Goal: Communication & Community: Answer question/provide support

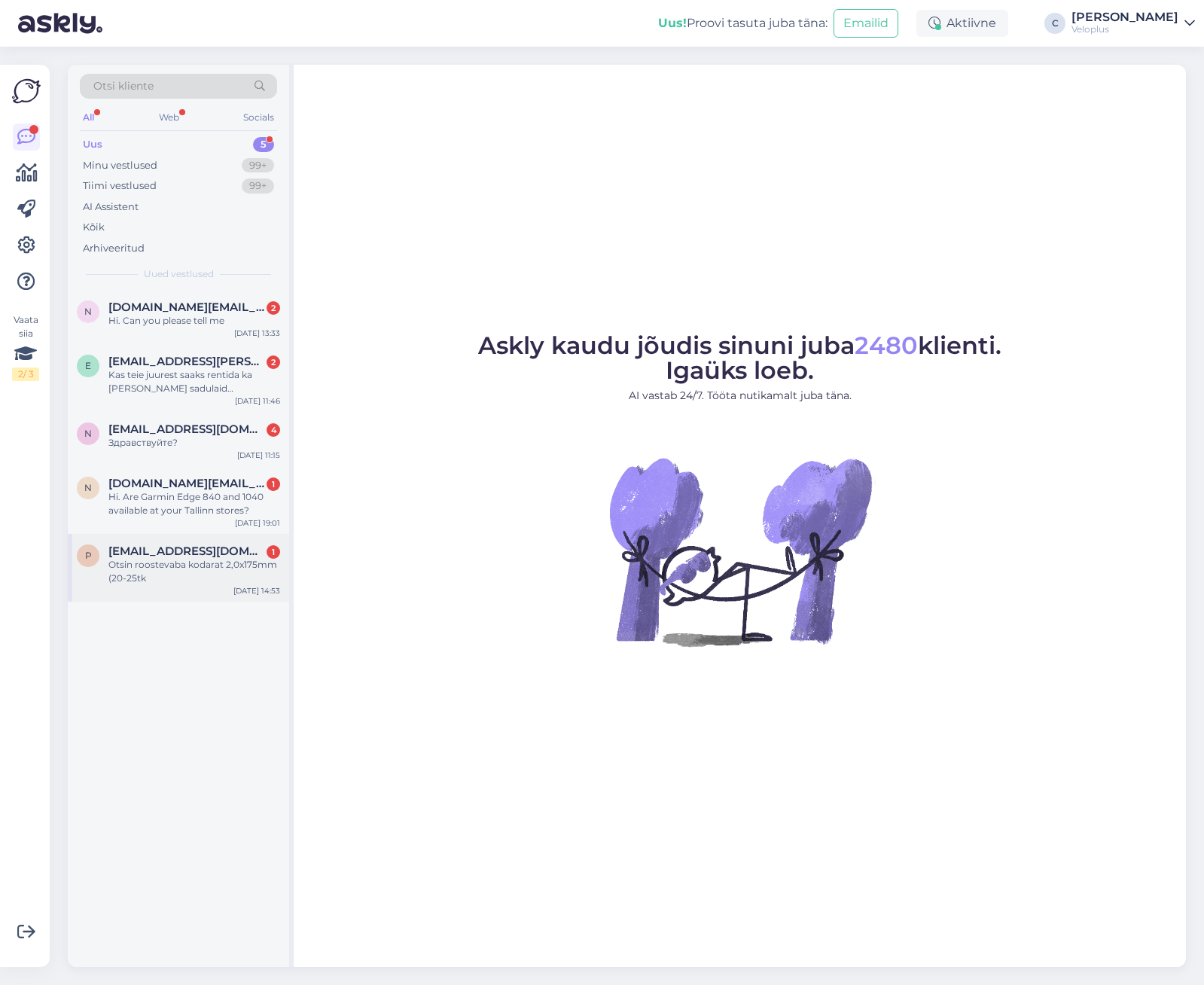
click at [166, 575] on div "Otsin roostevaba kodarat 2,0x175mm (20-25tk" at bounding box center [194, 572] width 171 height 27
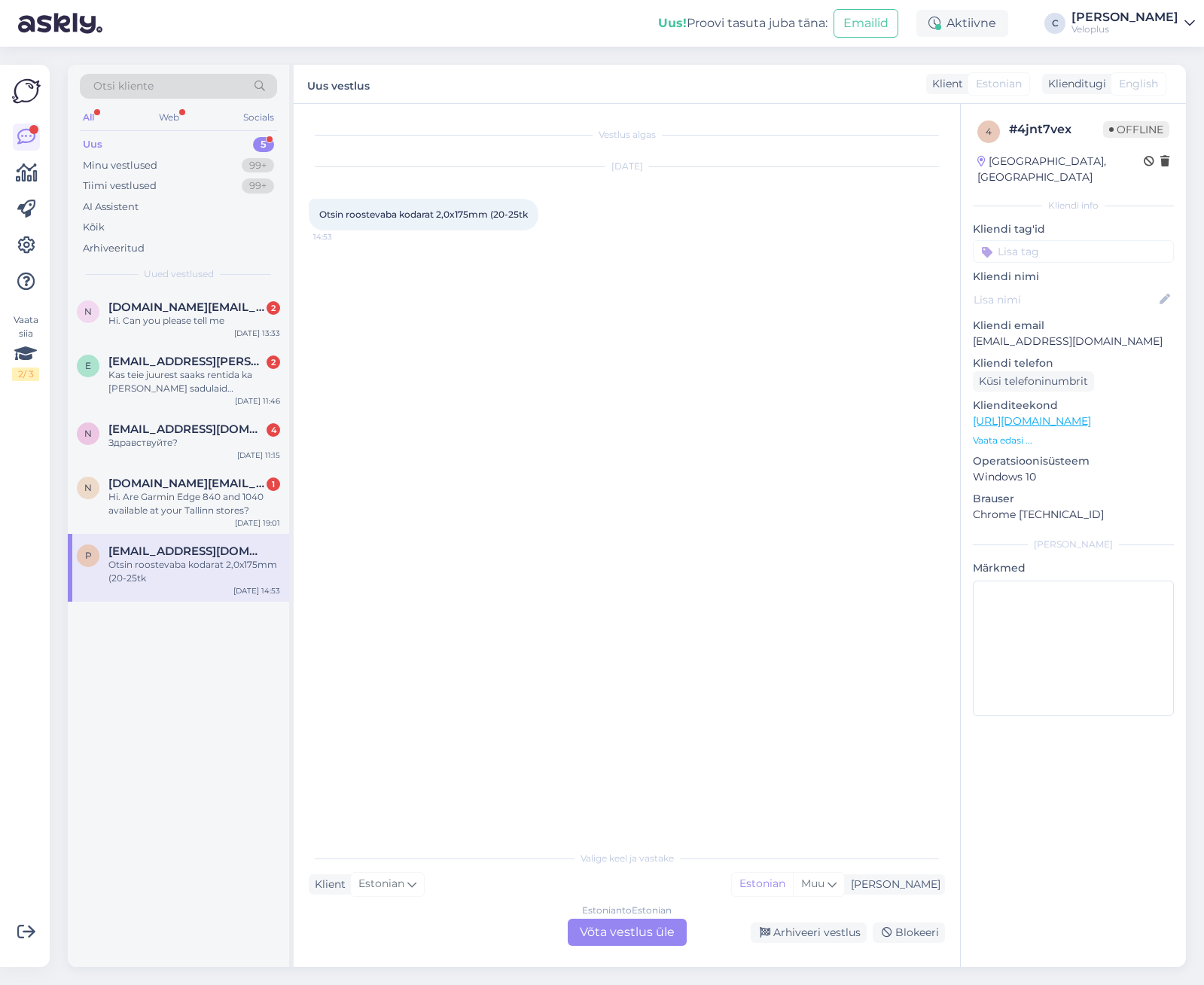
click at [509, 879] on div "Klient Estonian Mina Estonian Muu" at bounding box center [627, 884] width 637 height 21
click at [591, 919] on div "Estonian to Estonian Võta vestlus üle" at bounding box center [628, 933] width 119 height 27
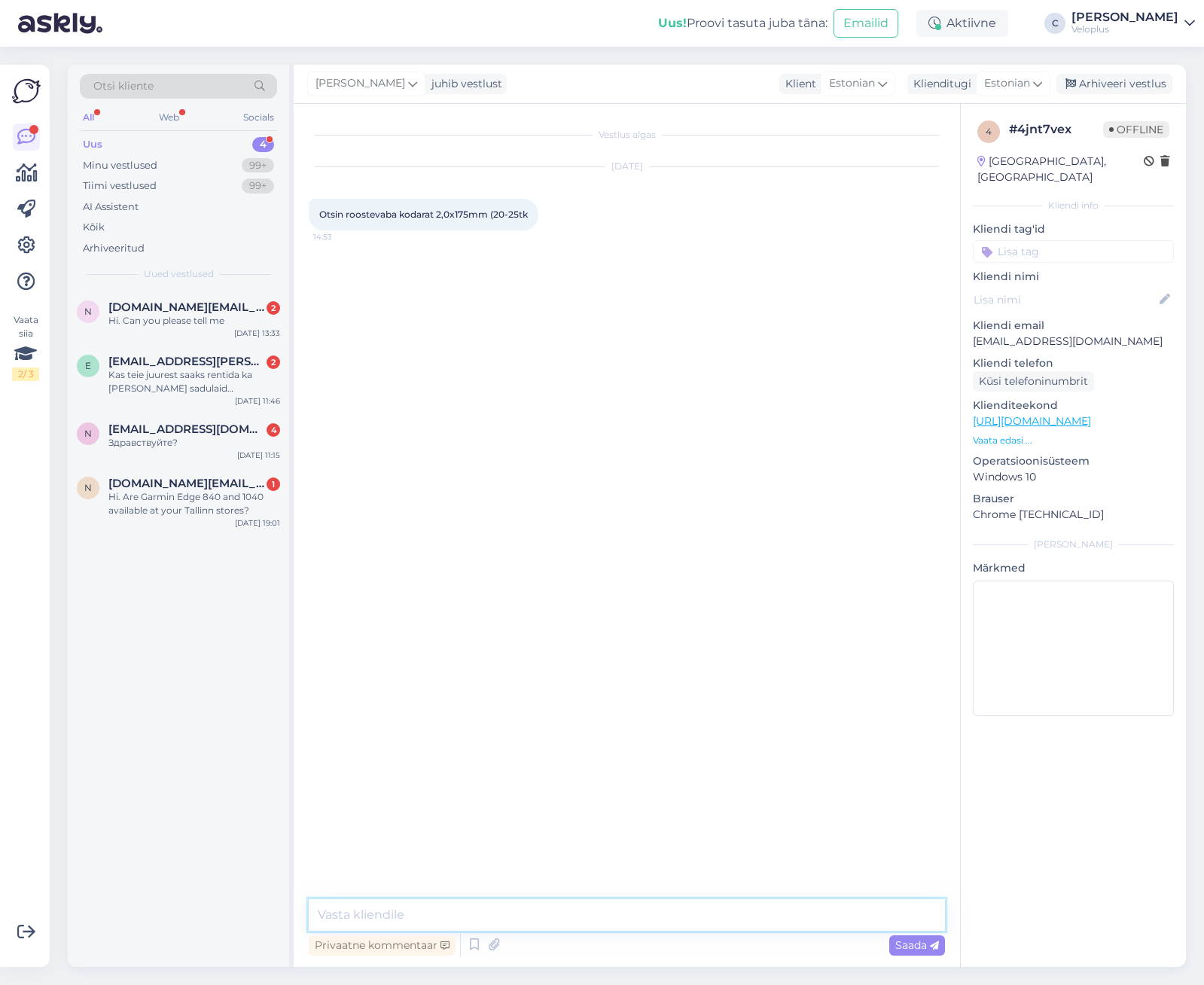
click at [562, 909] on textarea at bounding box center [627, 915] width 637 height 32
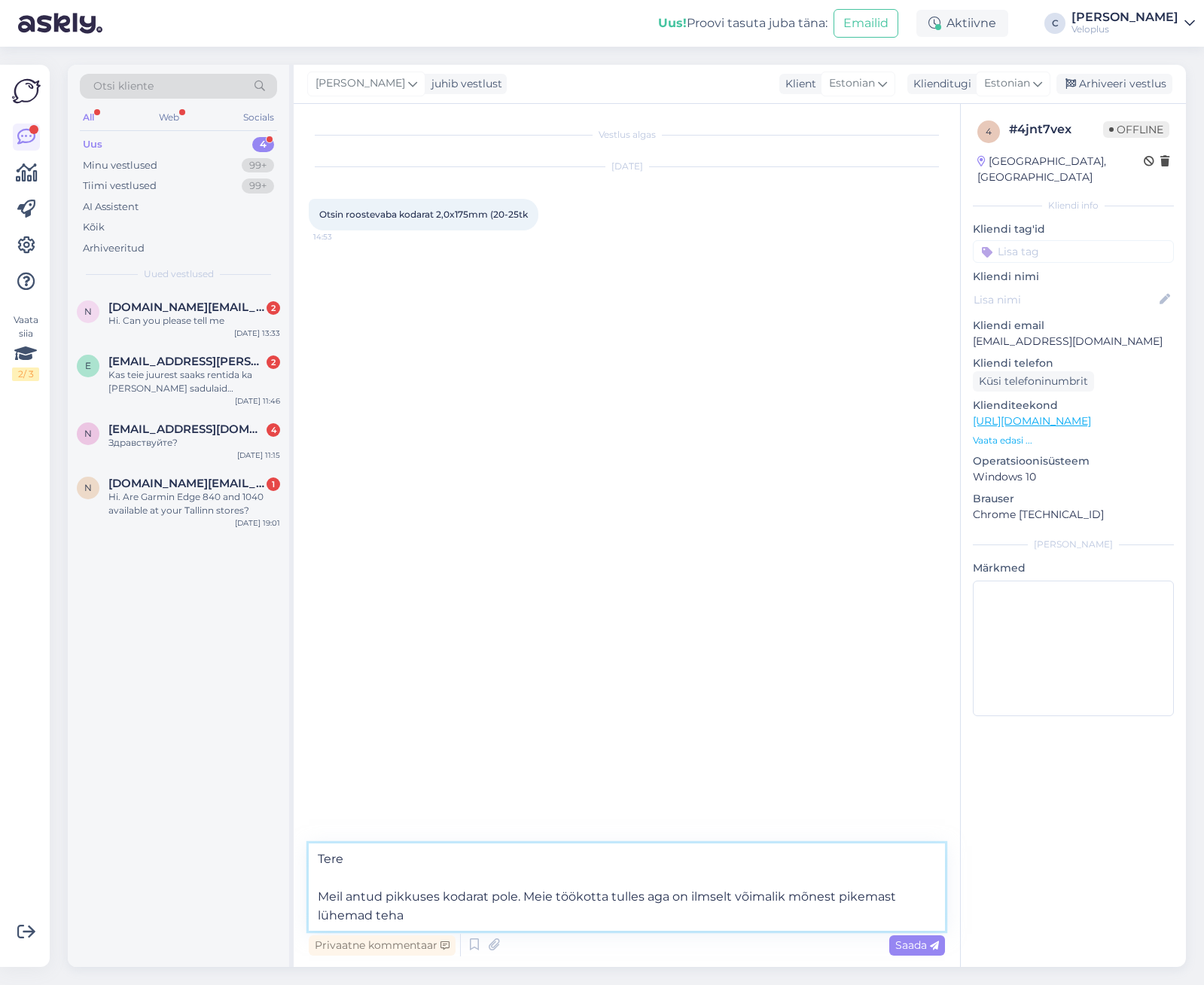
type textarea "Tere Meil antud pikkuses kodarat pole. Meie töökotta tulles aga on ilmselt võim…"
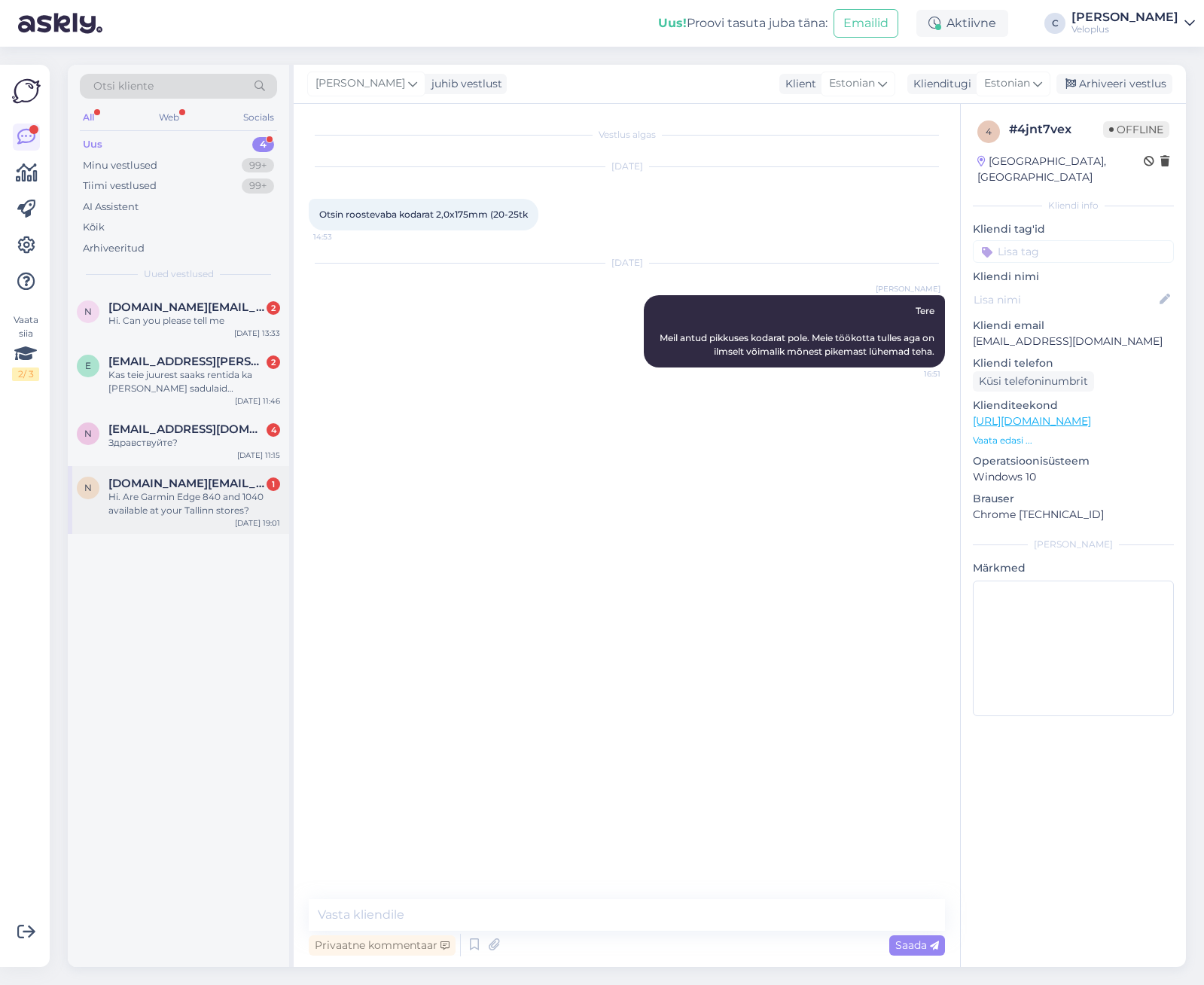
click at [235, 512] on div "Hi. Are Garmin Edge 840 and 1040 available at your Tallinn stores?" at bounding box center [194, 504] width 171 height 27
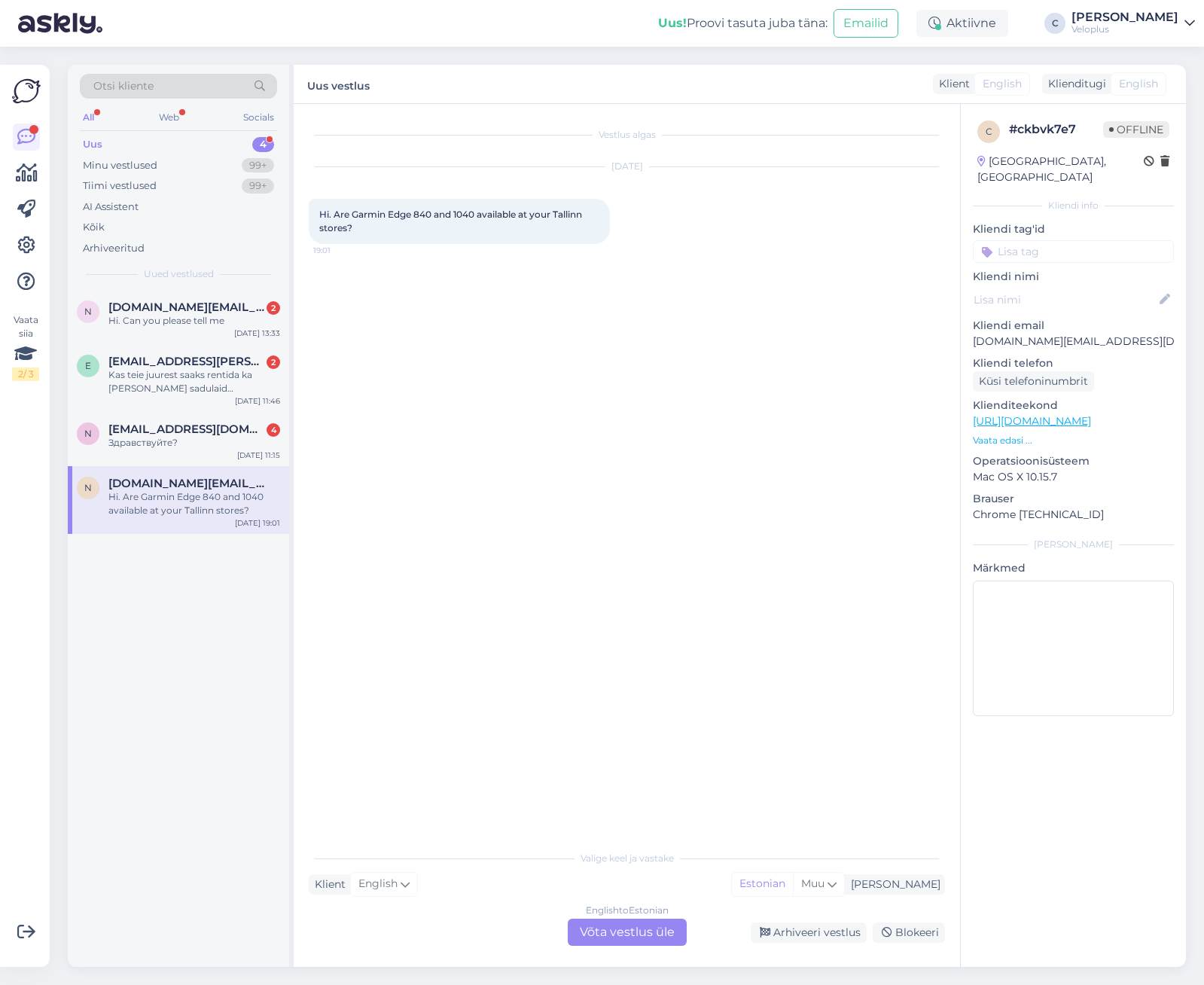
click at [608, 929] on div "English to Estonian Võta vestlus üle" at bounding box center [628, 933] width 119 height 27
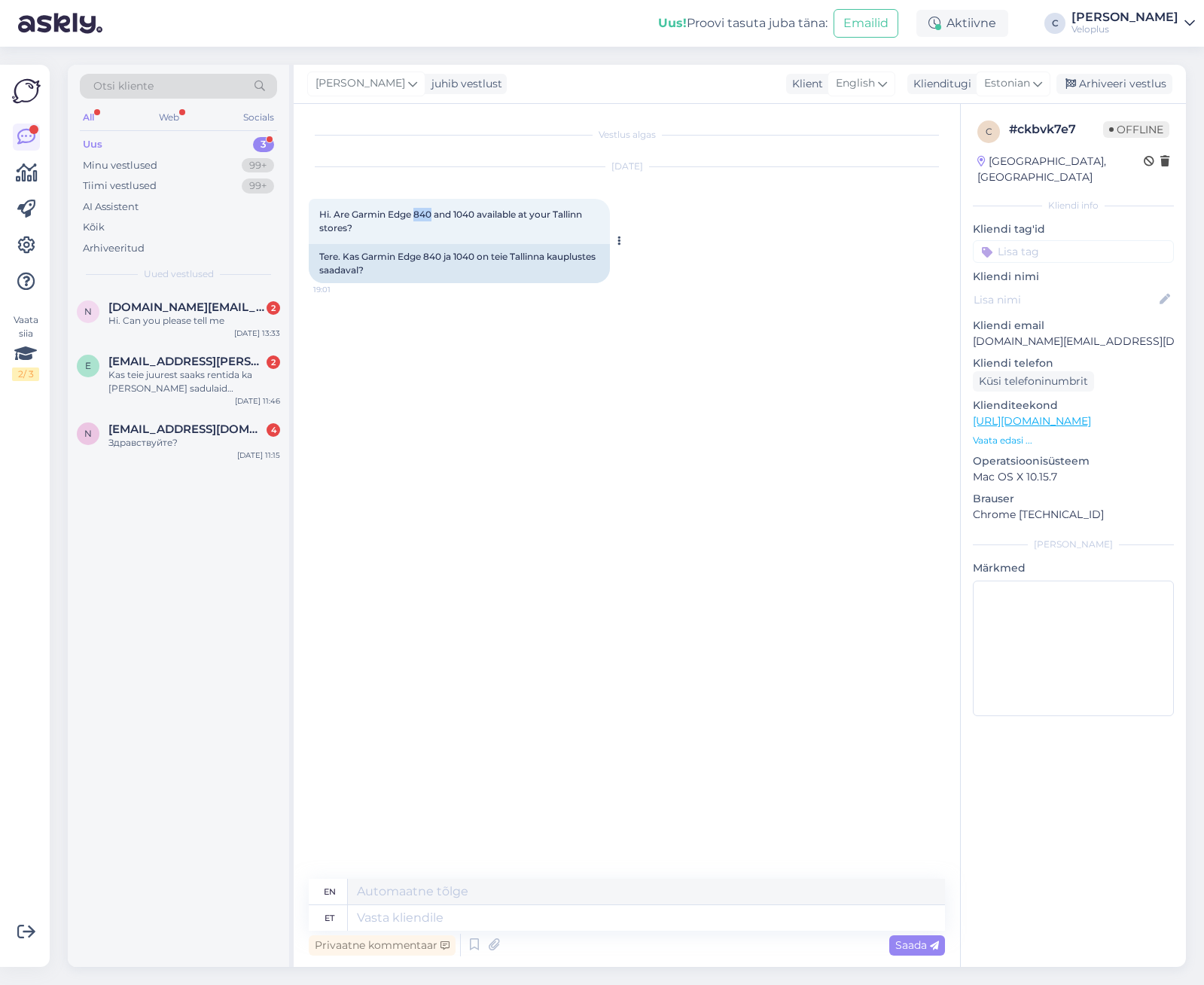
drag, startPoint x: 413, startPoint y: 212, endPoint x: 430, endPoint y: 214, distance: 17.1
click at [430, 214] on span "Hi. Are Garmin Edge 840 and 1040 available at your Tallinn stores?" at bounding box center [452, 221] width 265 height 25
copy span "840"
click at [616, 914] on textarea at bounding box center [647, 918] width 597 height 25
type textarea "Tere."
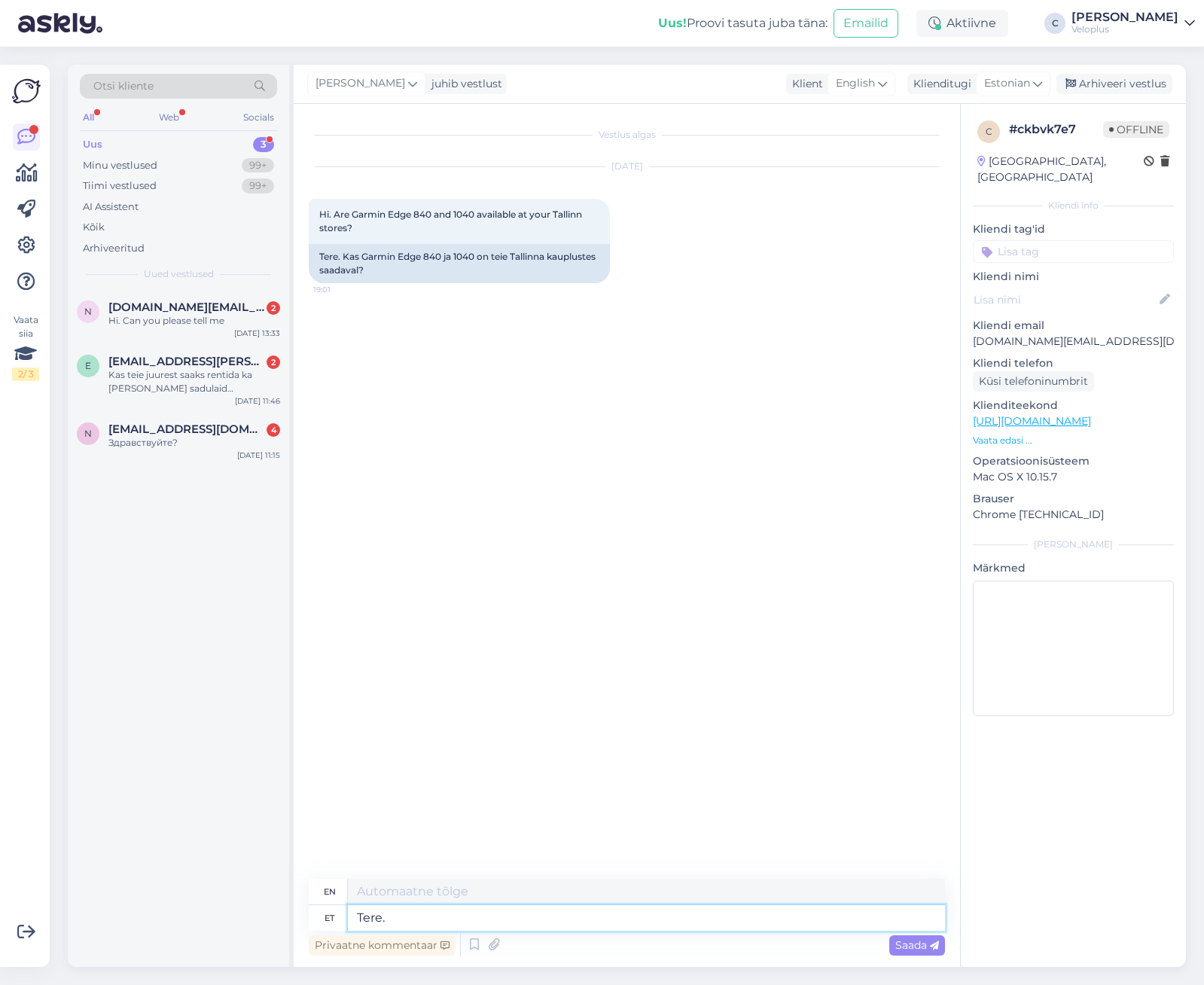
type textarea "Hello."
type textarea "Tere. Meil o"
type textarea "Hello. We"
type textarea "Tere. Meil on"
type textarea "Hello. We have"
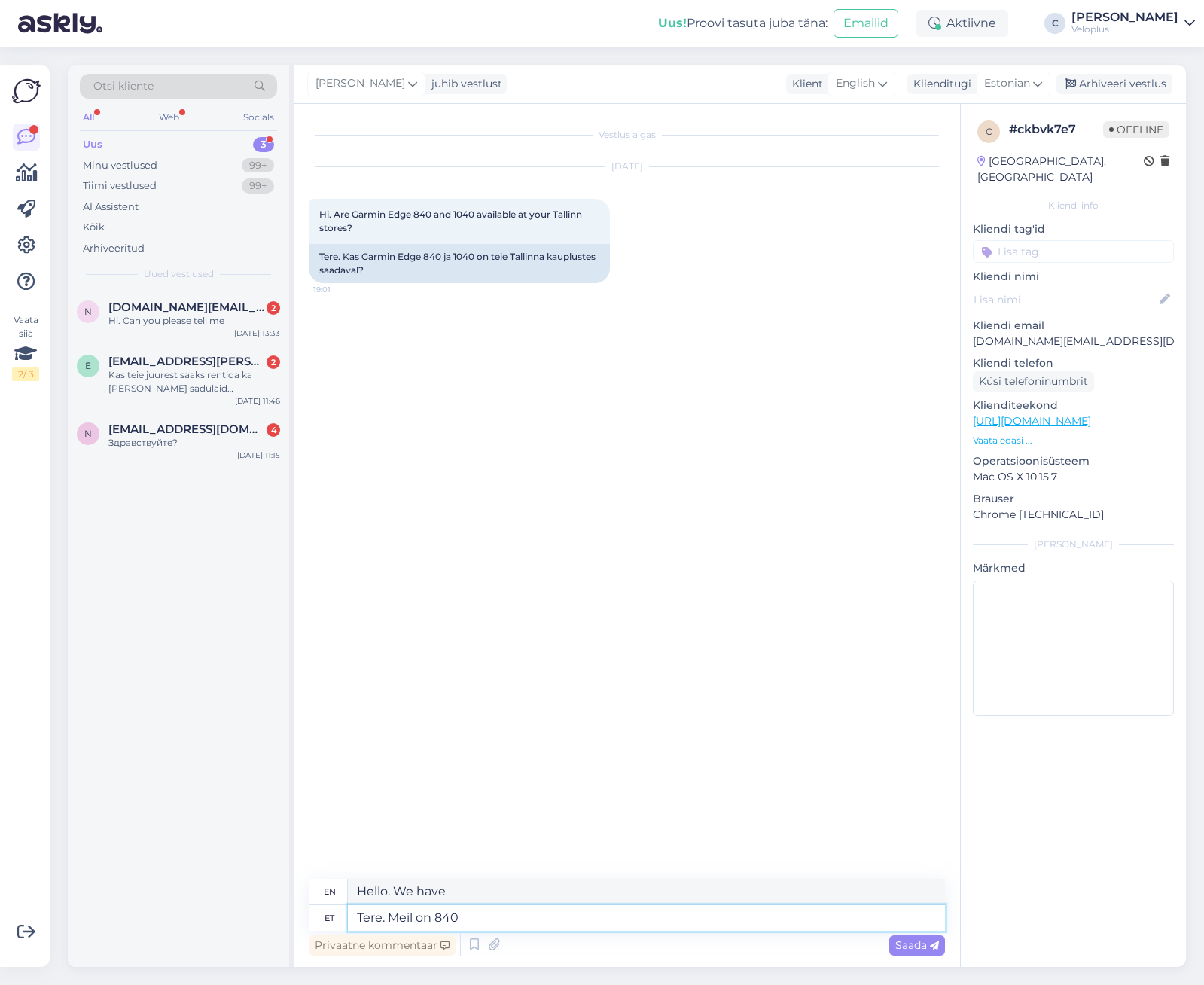
type textarea "Tere. Meil on 840 S"
type textarea "Hello. We have 840"
type textarea "Tere. Meil on 840 Solar k"
type textarea "Hello. We have 840 Solar"
type textarea "Tere. Meil on 840 Solar kohe sa"
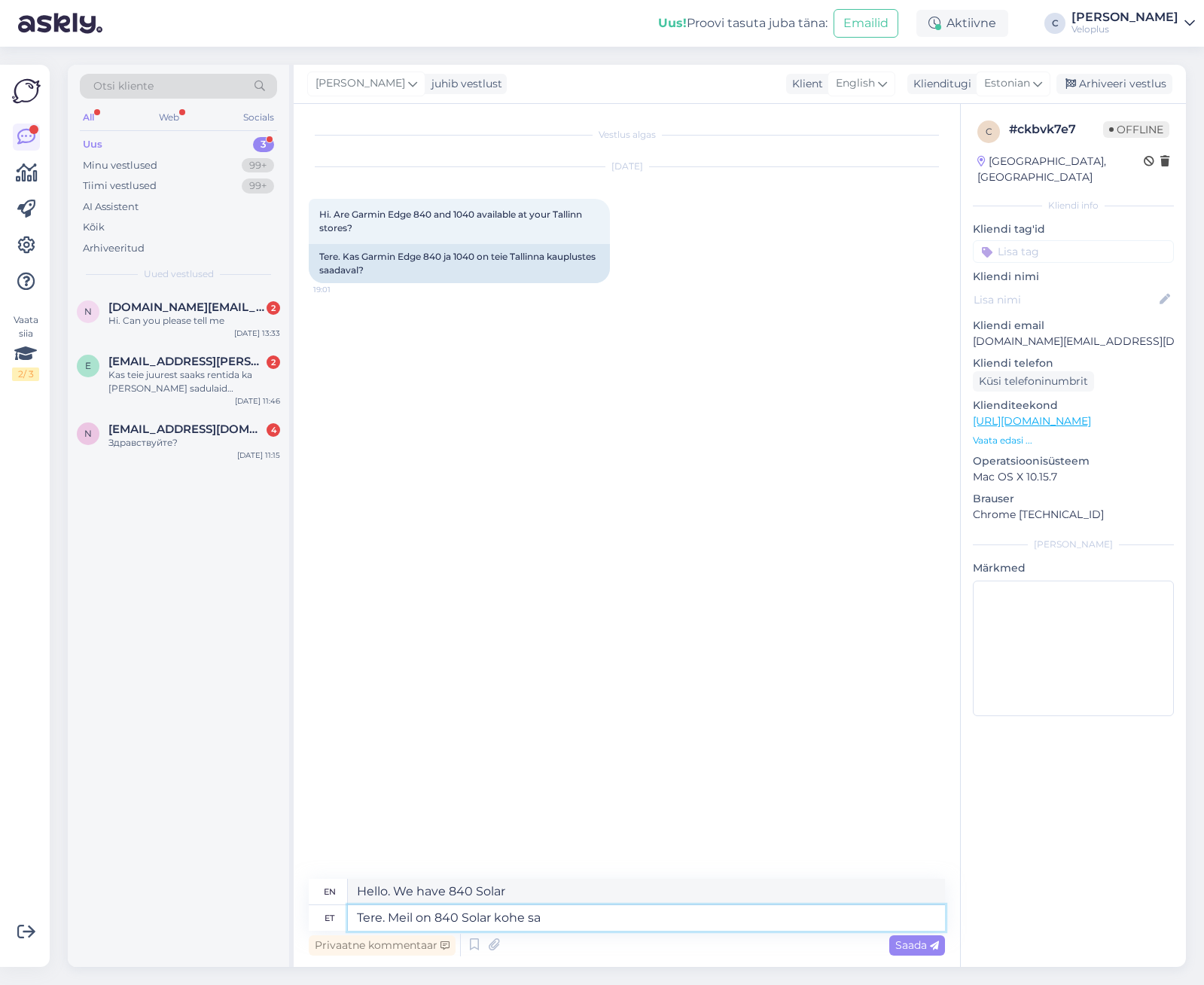
type textarea "Hello. We have 840 Solar right now"
paste textarea "[URL][DOMAIN_NAME]"
type textarea "Tere. Meil on 840 Solar kohe saadaval: [URL][DOMAIN_NAME]"
type textarea "Hello. We have the 840 Solar available now:"
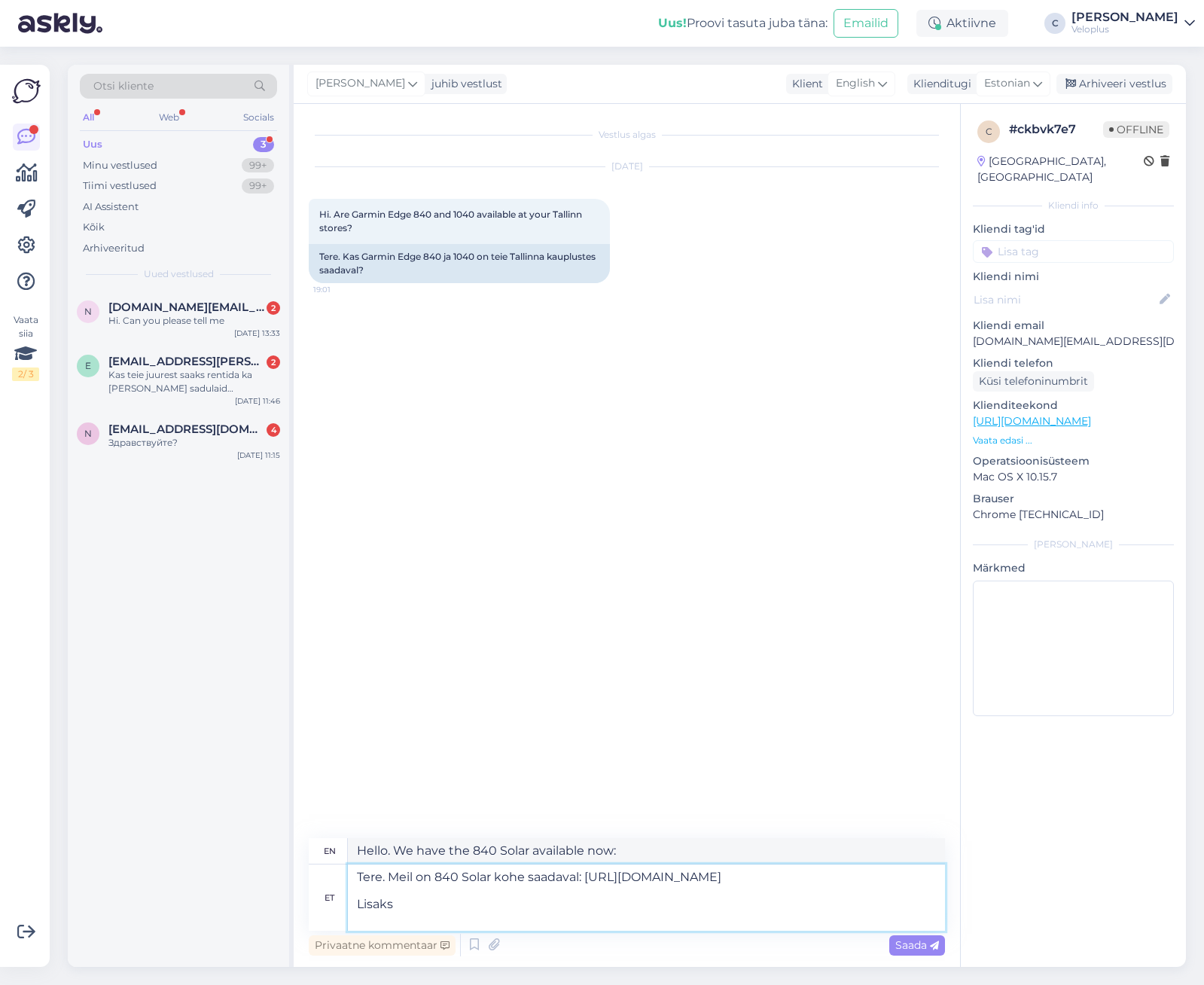
type textarea "Tere. Meil on 840 Solar kohe saadaval: [URL][DOMAIN_NAME] Lisaks"
type textarea "Hello. We have the 840 Solar available now: [URL][DOMAIN_NAME] Additionally"
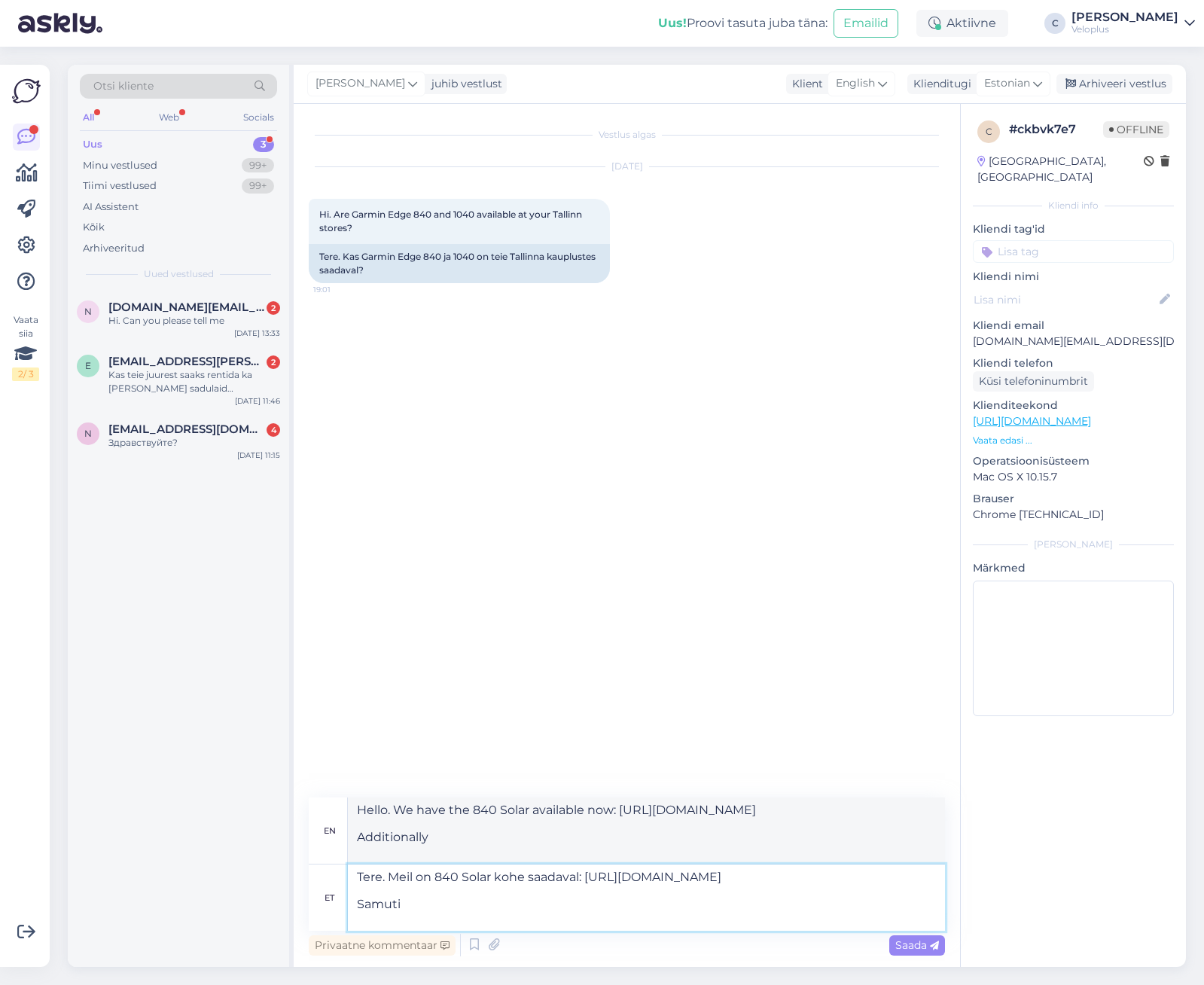
type textarea "Tere. Meil on 840 Solar kohe saadaval: [URL][DOMAIN_NAME] Samuti"
type textarea "Hello. We have the 840 Solar available now: [URL][DOMAIN_NAME] Also"
type textarea "Tere. Meil on 840 Solar kohe saadaval: [URL][DOMAIN_NAME] Samuti 1040 s"
type textarea "Hello. We have the 840 Solar available now: [URL][DOMAIN_NAME] Also 1040"
paste textarea "[URL][DOMAIN_NAME]"
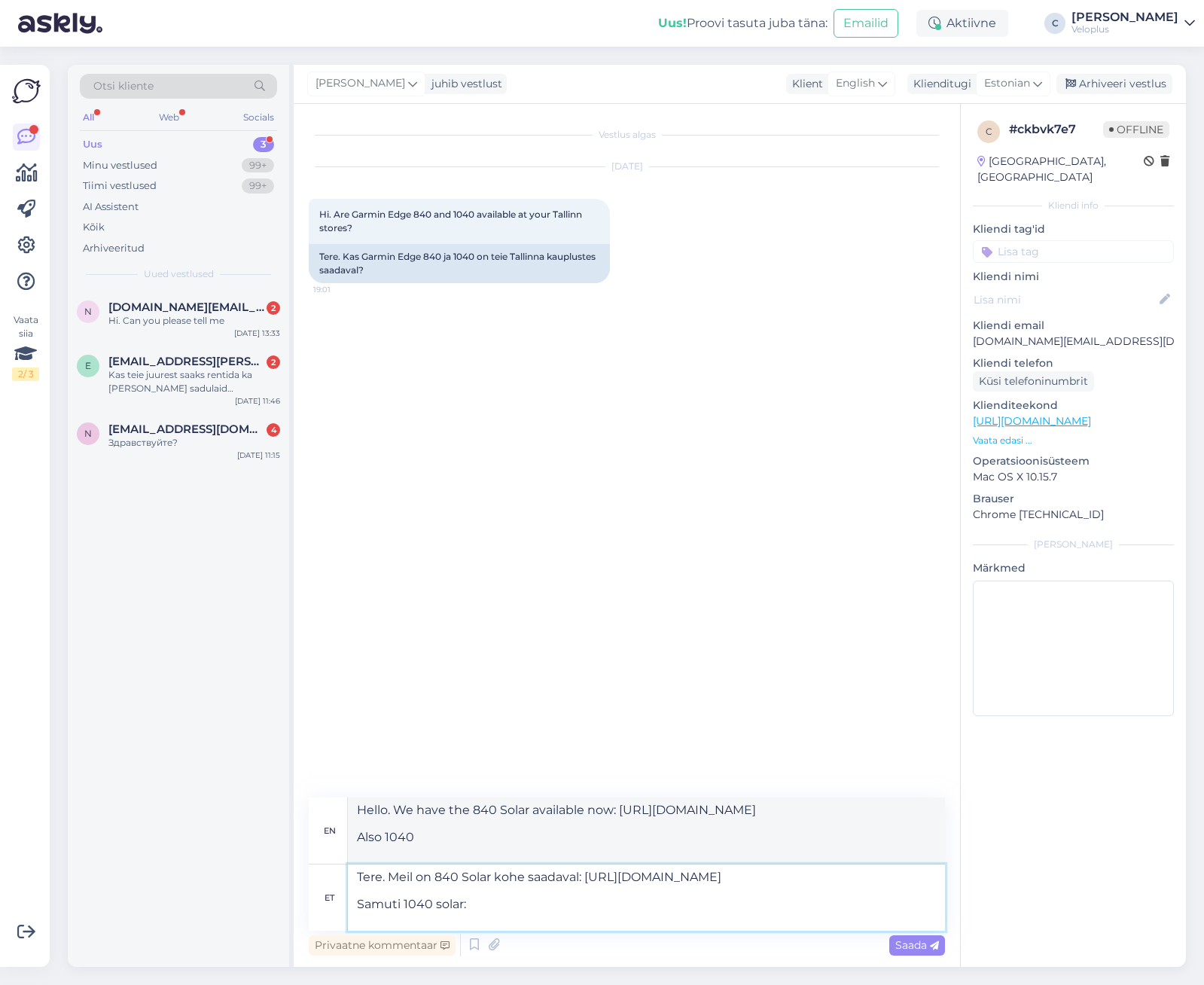
type textarea "Tere. Meil on 840 Solar kohe saadaval: [URL][DOMAIN_NAME] Samuti 1040 solar: [U…"
type textarea "Hello. We have the 840 Solar available now: [URL][DOMAIN_NAME] Also the 1040 so…"
type textarea "Tere. Meil on 840 Solar kohe saadaval: [URL][DOMAIN_NAME] Samuti 1040 solar: [U…"
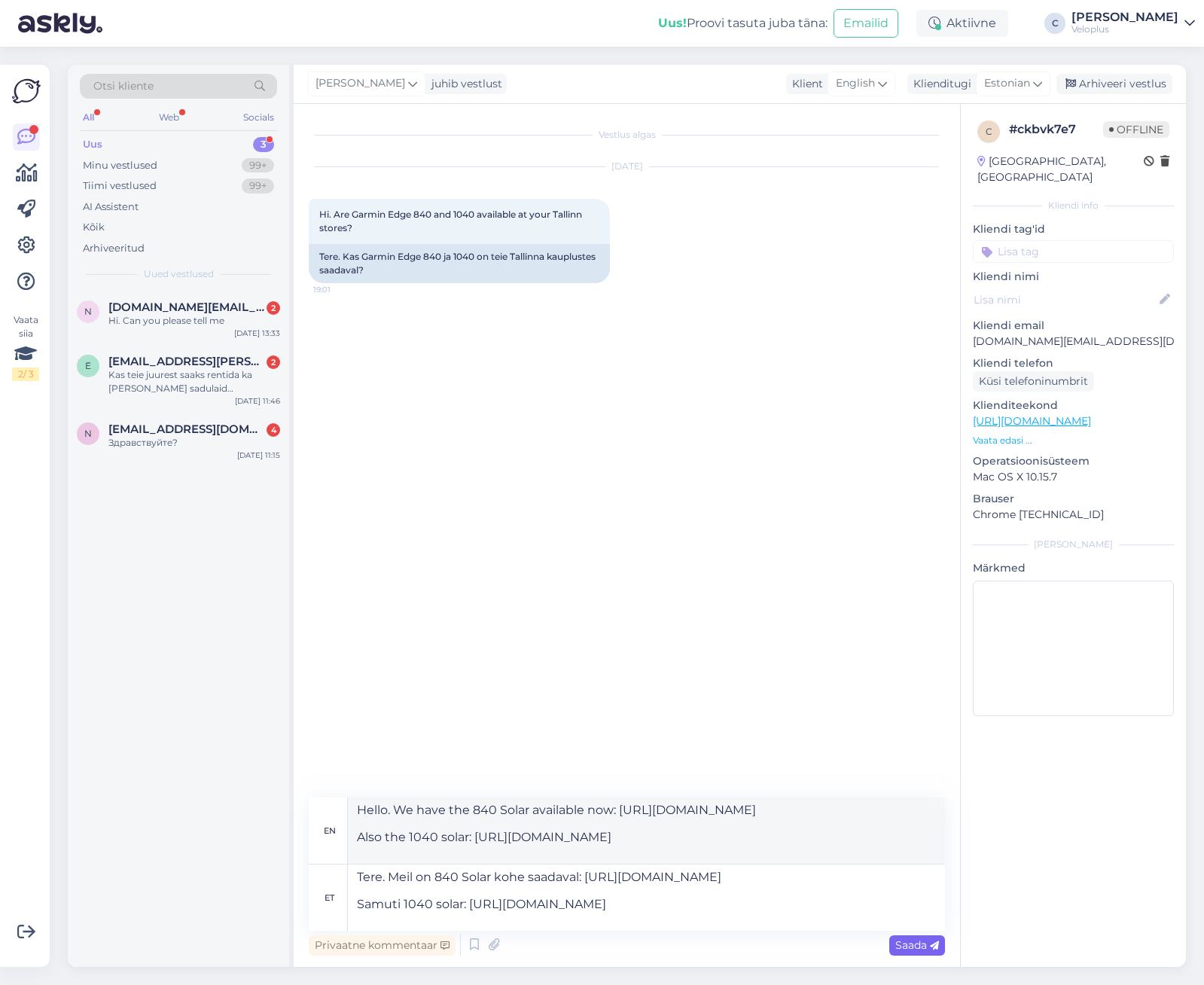
click at [923, 938] on div "Saada" at bounding box center [917, 945] width 56 height 21
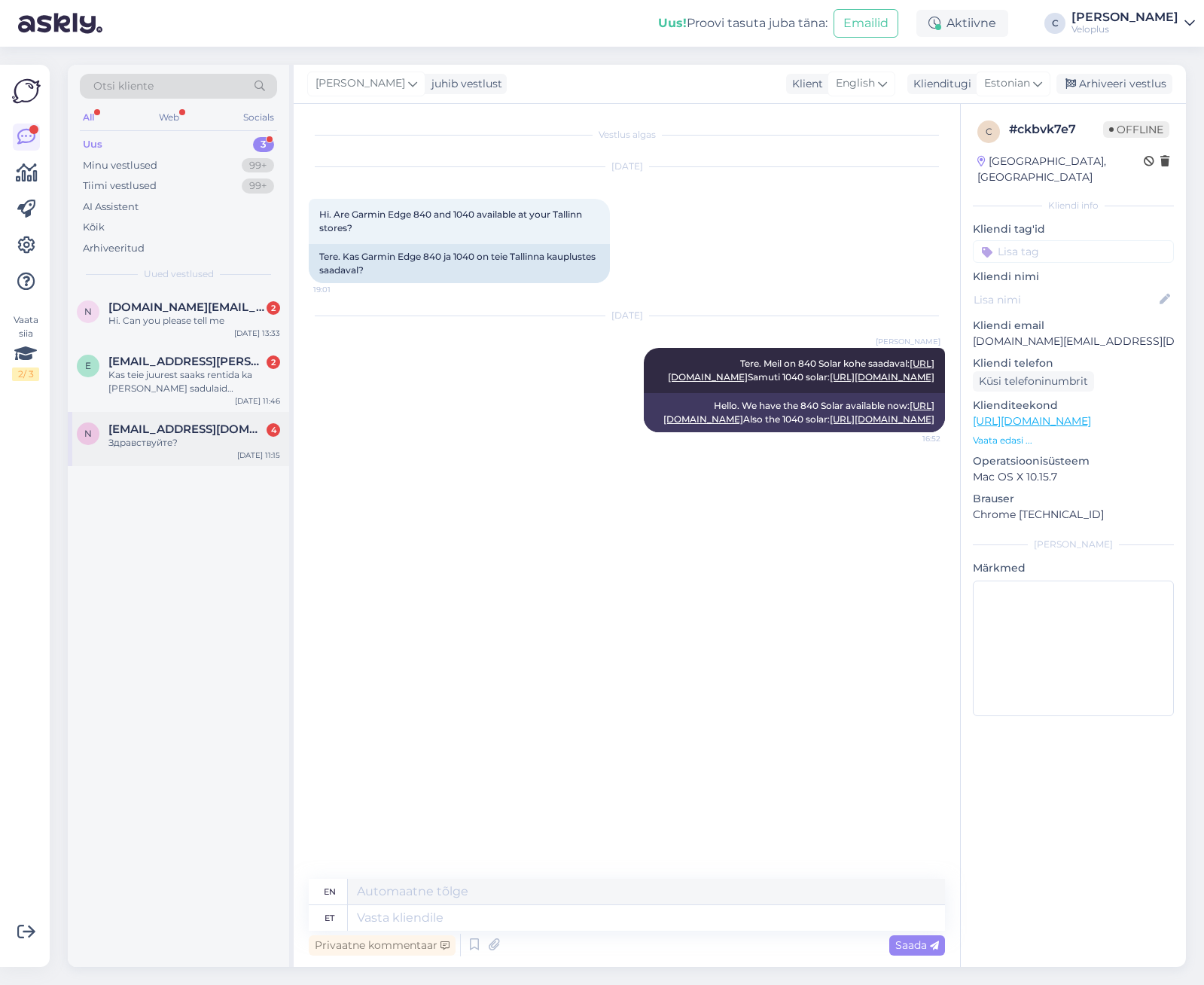
click at [185, 428] on span "[EMAIL_ADDRESS][DOMAIN_NAME]" at bounding box center [187, 428] width 157 height 14
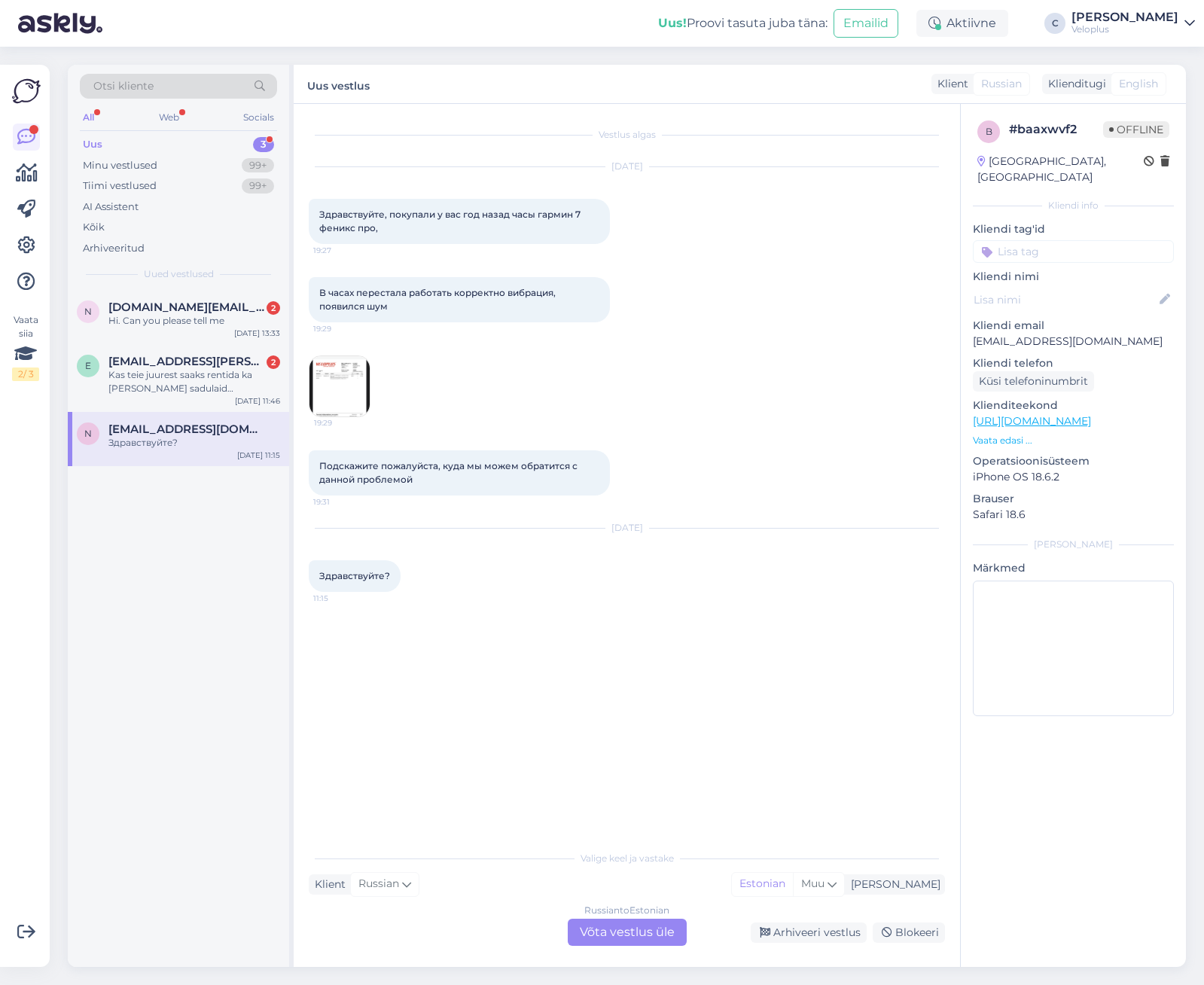
click at [625, 925] on div "Russian to Estonian Võta vestlus üle" at bounding box center [628, 933] width 119 height 27
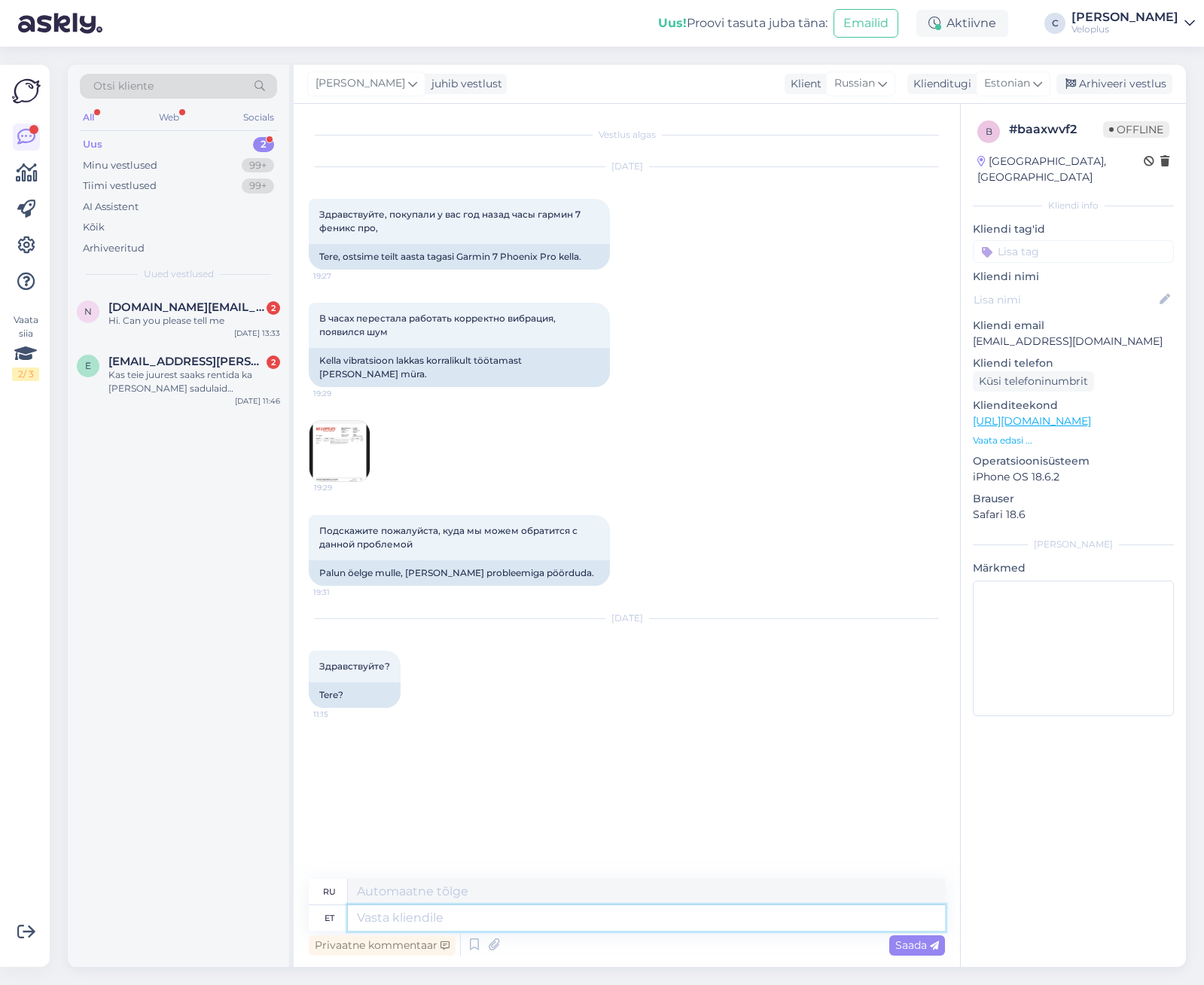
click at [581, 920] on textarea at bounding box center [647, 918] width 597 height 25
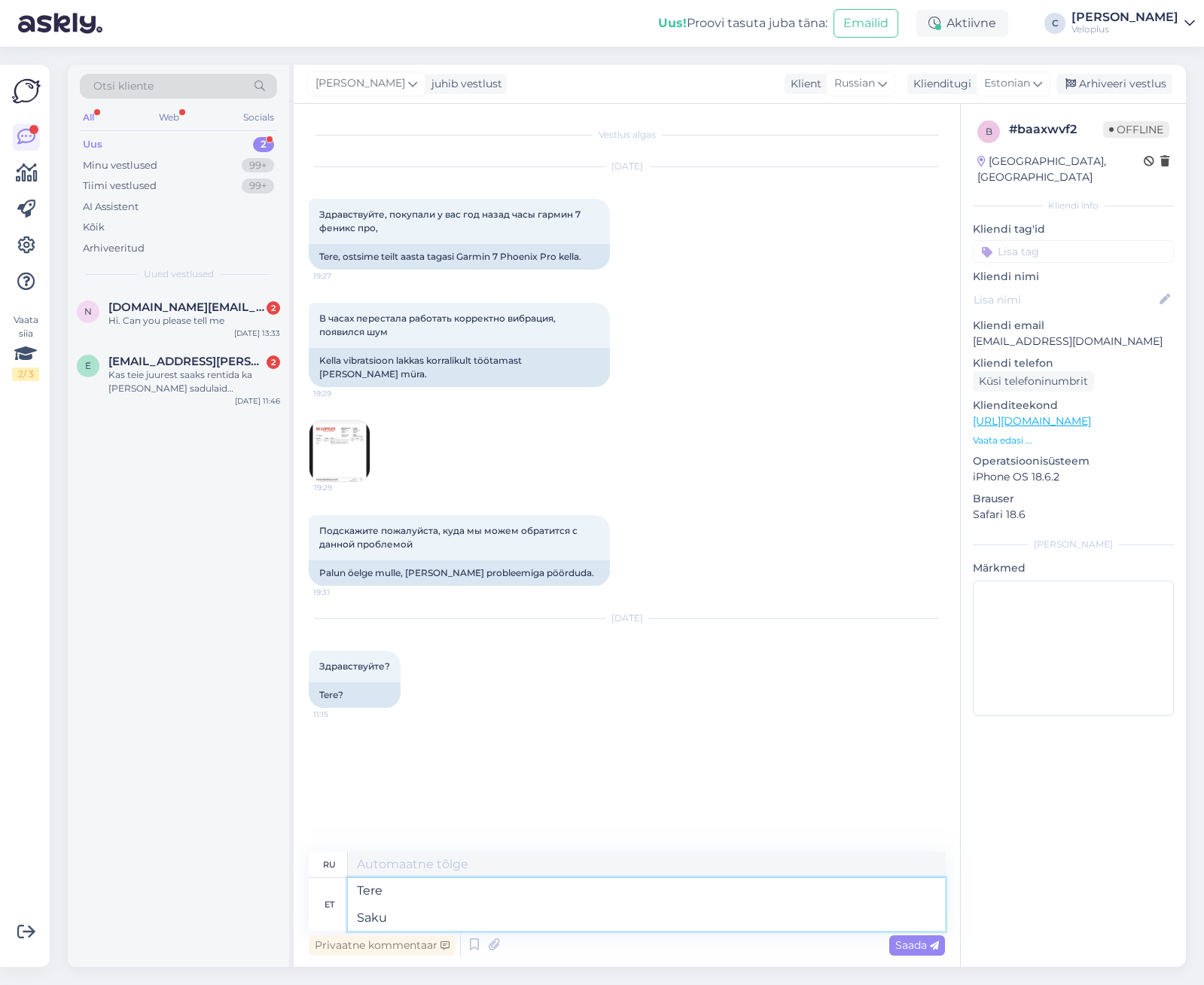
type textarea "Tere Saku 3"
type textarea "Привет Саку"
type textarea "Tere Saku 3 ta"
type textarea "Привет Саку 3"
type textarea "Tere Saku 3, T"
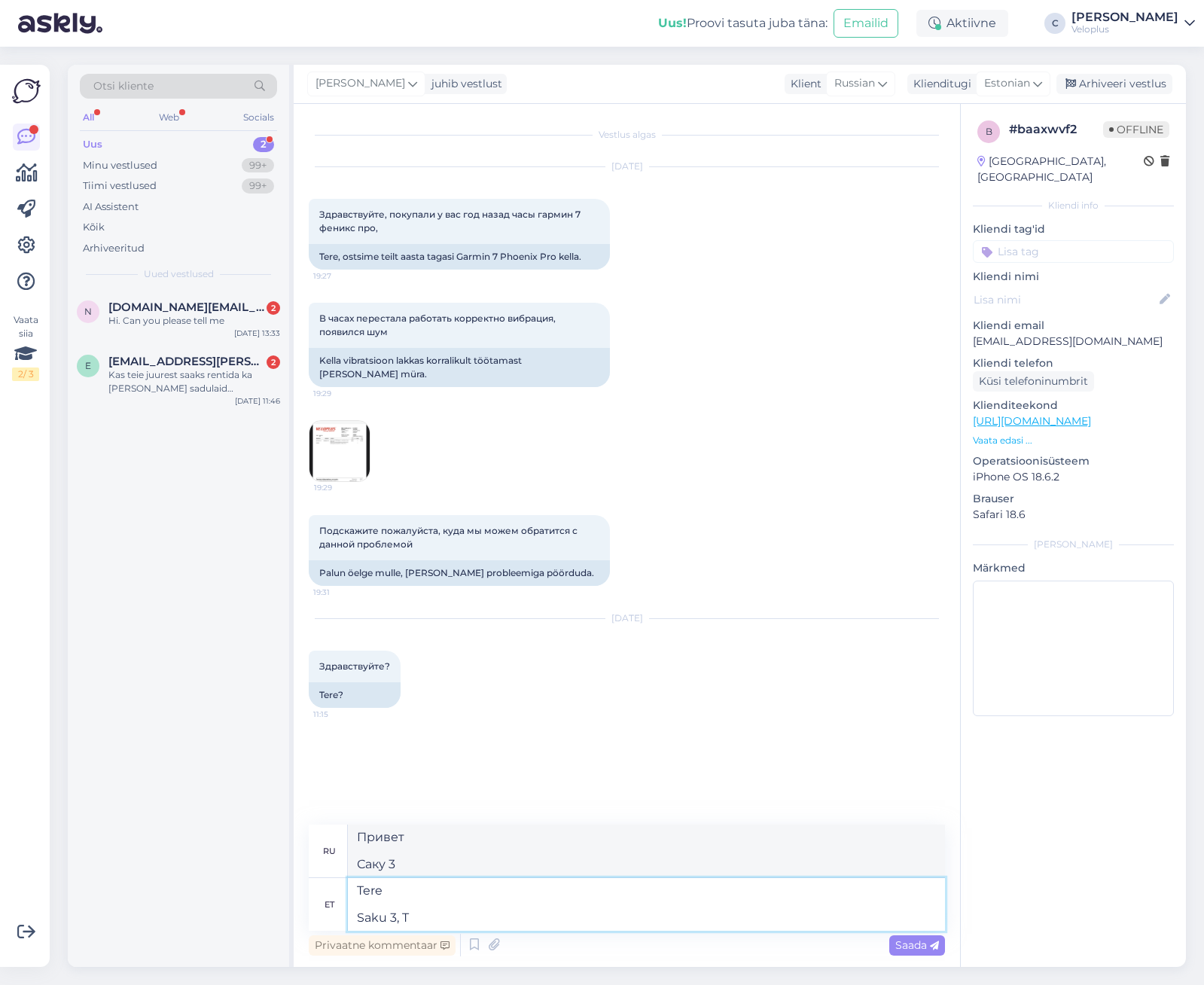
type textarea "Привет Саку 3,"
type textarea "Tere [STREET_ADDRESS]."
type textarea "Здравствуйте Саку 3, [GEOGRAPHIC_DATA]."
type textarea "Tere [STREET_ADDRESS]."
type textarea "Здравствуйте TuSaku 3, [GEOGRAPHIC_DATA]."
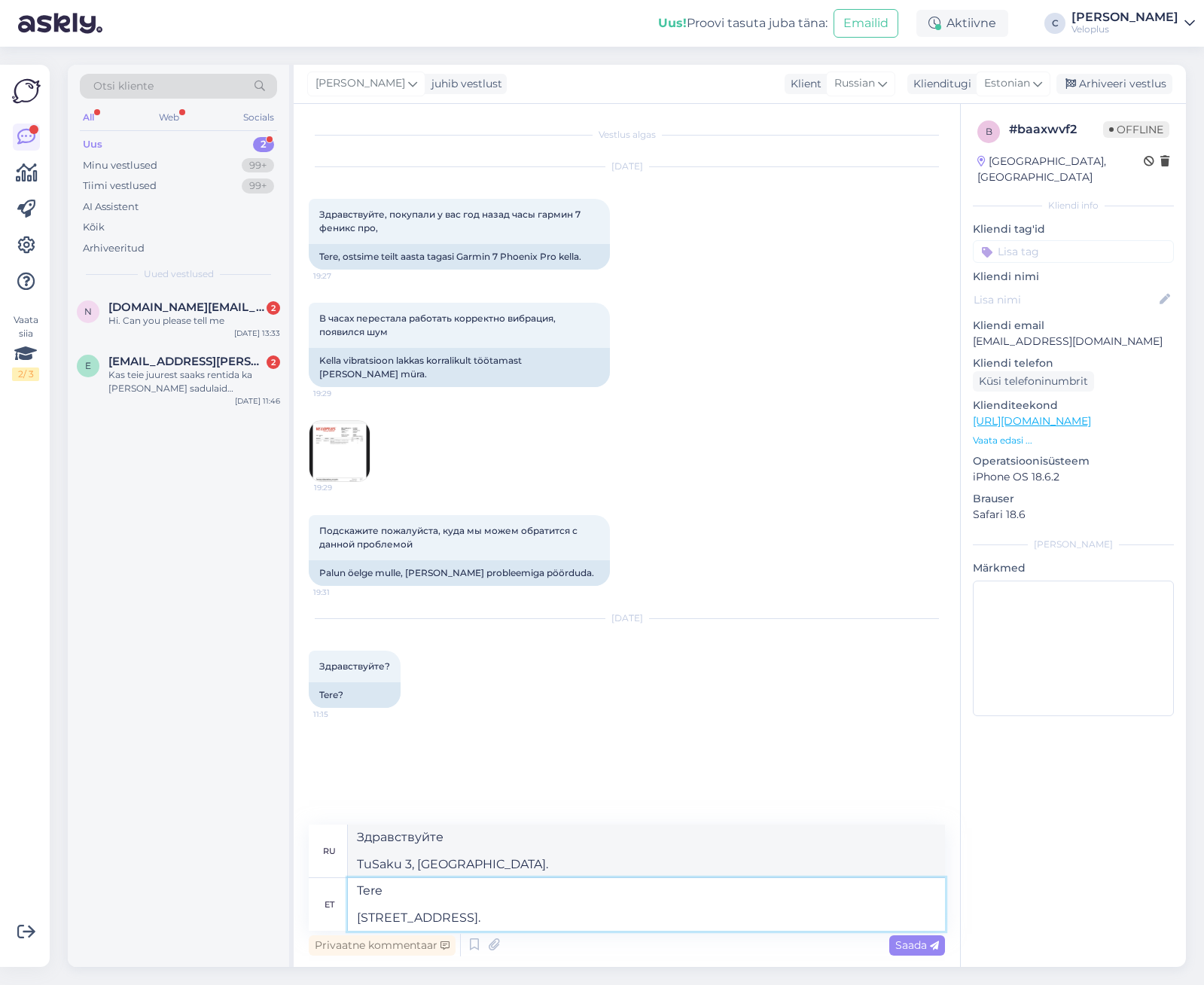
type textarea "Tere [STREET_ADDRESS]."
type textarea "Здравствуйте TulSaku 3, [GEOGRAPHIC_DATA]."
type textarea "Tere [STREET_ADDRESS]."
type textarea "Здравствуйте TulgeSaku 3, [GEOGRAPHIC_DATA]."
type textarea "Tere [STREET_ADDRESS]."
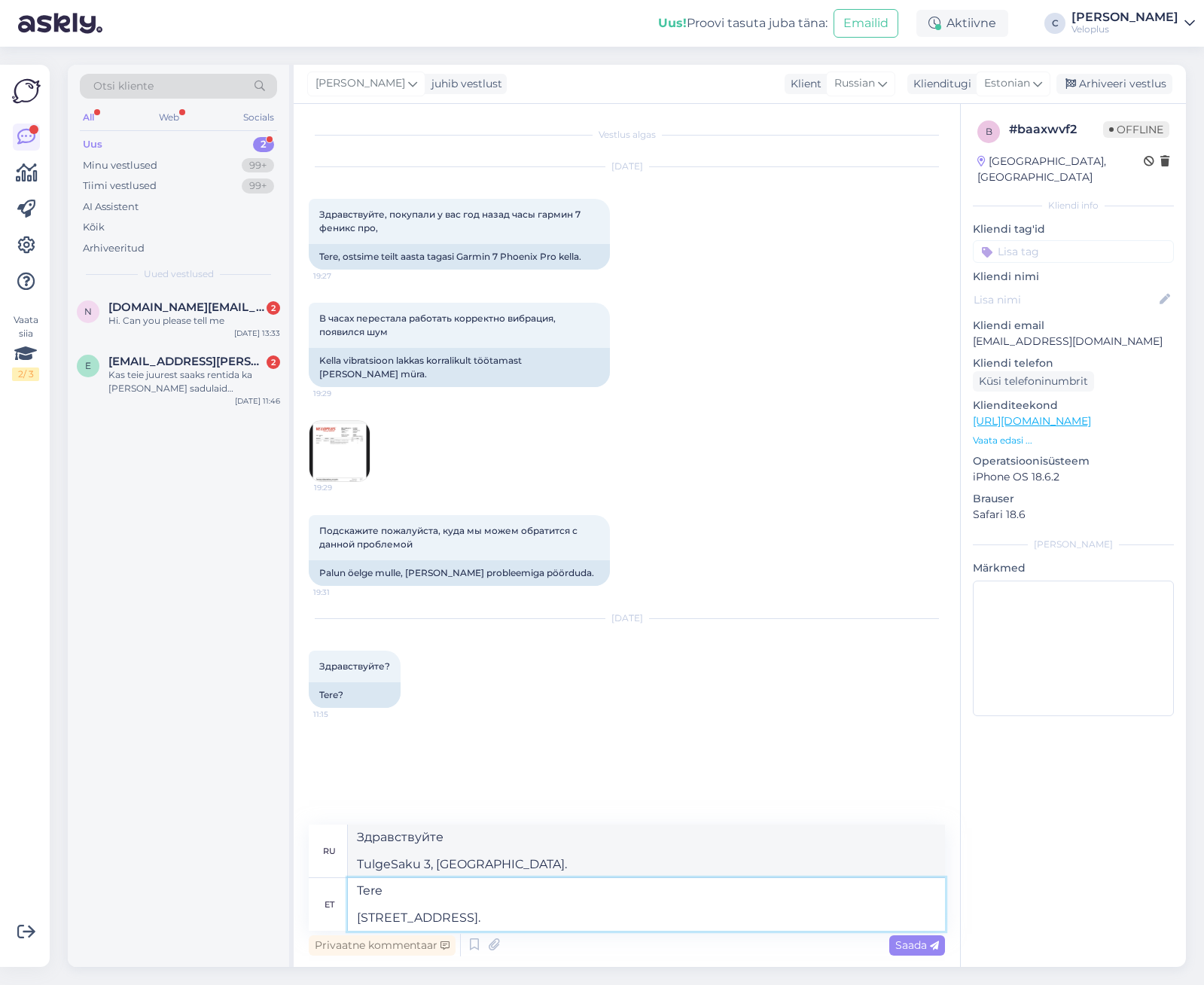
type textarea "Здравствуйте Приезжайте в [GEOGRAPHIC_DATA], [GEOGRAPHIC_DATA]."
type textarea "Tere [STREET_ADDRESS]."
type textarea "Здравствуйте Приходите по адресу [GEOGRAPHIC_DATA]."
type textarea "Tere [STREET_ADDRESS]."
type textarea "Здравствуйте Приезжайте в [GEOGRAPHIC_DATA], [GEOGRAPHIC_DATA]."
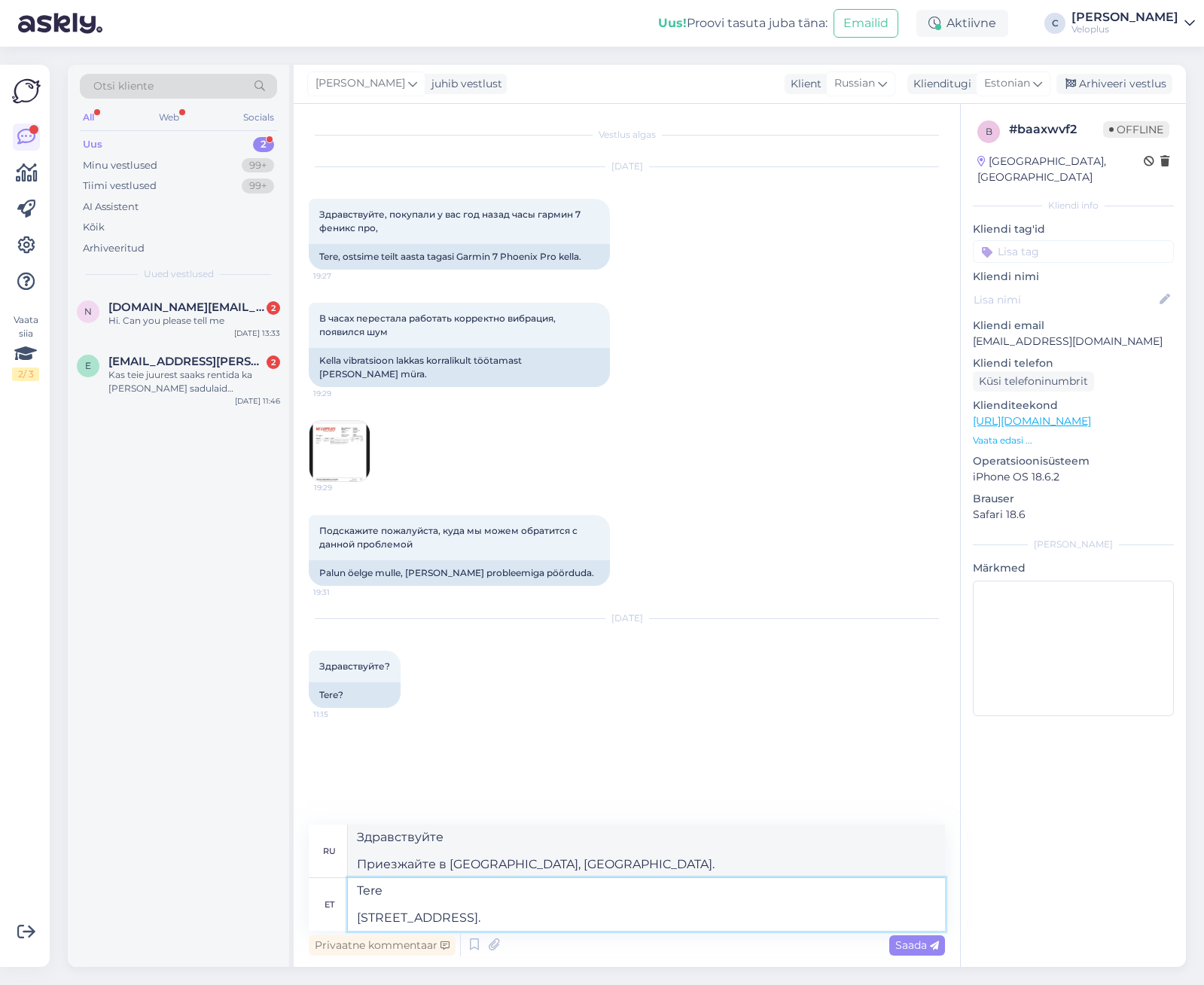
type textarea "Tere [STREET_ADDRESS]."
type textarea "Здравствуйте Приходите с часамиСаку 3, [GEOGRAPHIC_DATA]."
type textarea "Tere [STREET_ADDRESS]."
type textarea "Здравствуйте Приходите в Саку 3, [GEOGRAPHIC_DATA]."
type textarea "Tere [STREET_ADDRESS]."
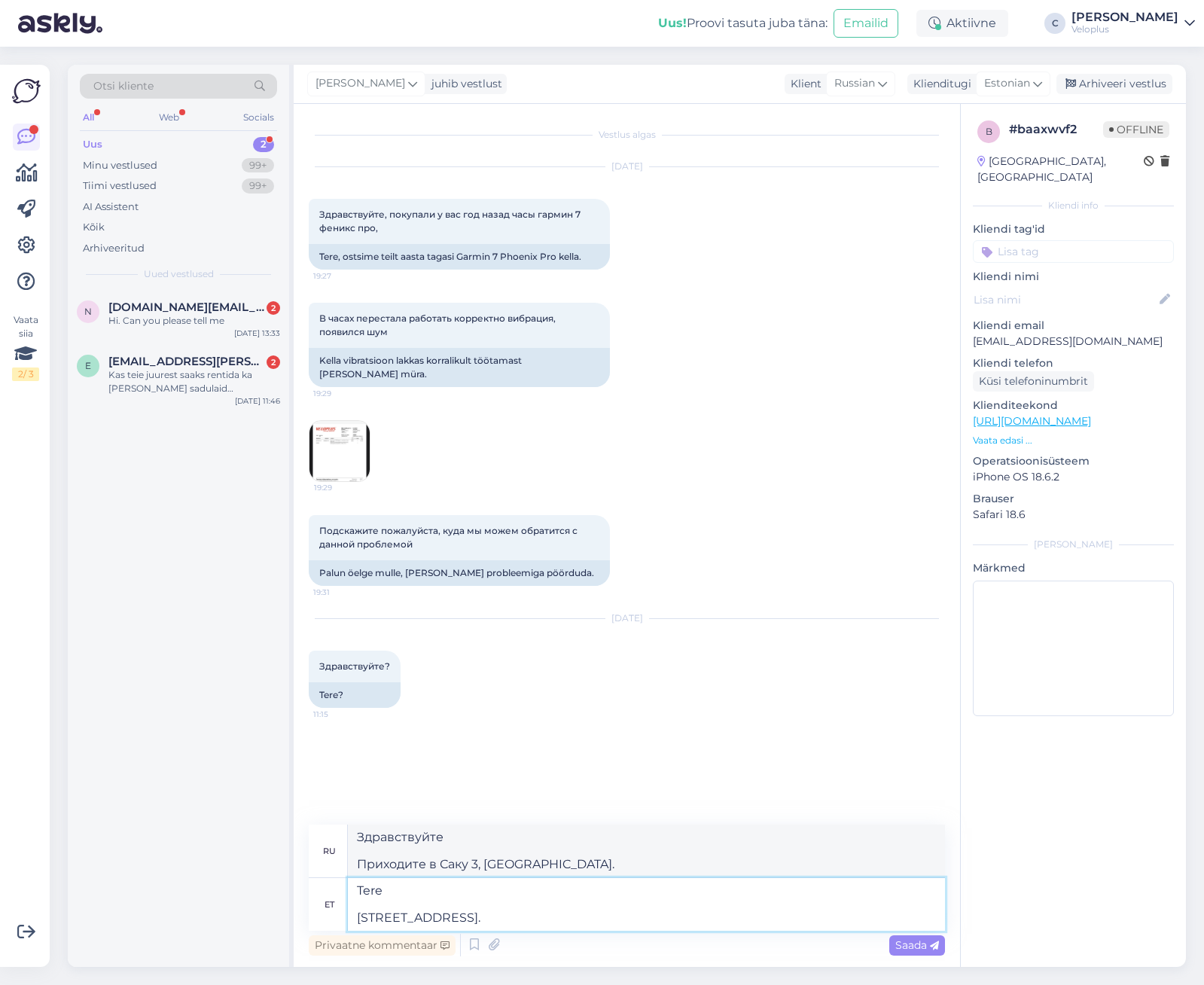
type textarea "Здравствуйте Приезжайте в [GEOGRAPHIC_DATA], [GEOGRAPHIC_DATA]."
type textarea "Tere [STREET_ADDRESS]."
type textarea "Здравствуйте TulgeSaku 3, [GEOGRAPHIC_DATA]."
type textarea "Tere [STREET_ADDRESS]."
type textarea "Здравствуйте ТулгСаку 3, [GEOGRAPHIC_DATA]."
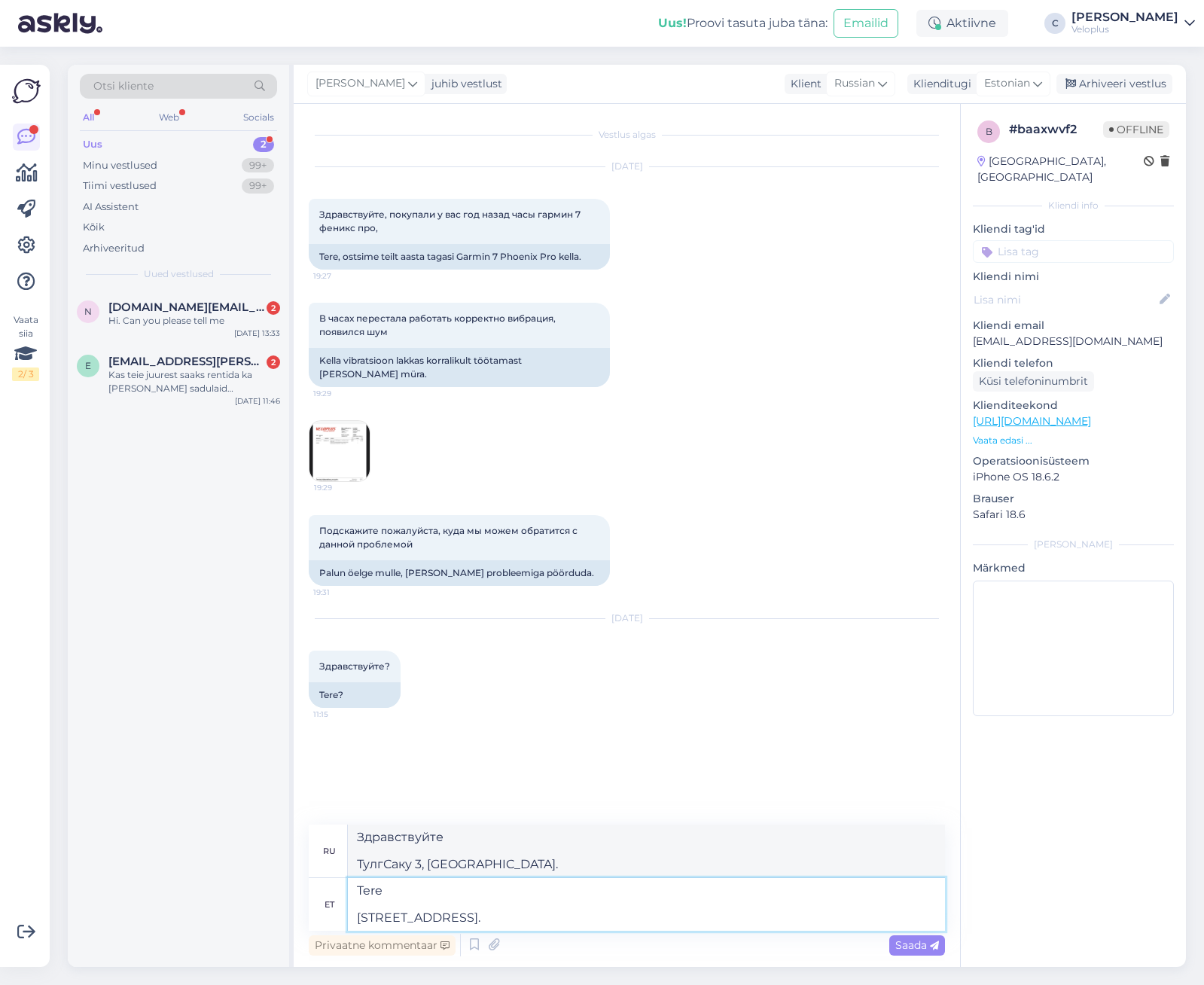
type textarea "Tere [PERSON_NAME] 3, [GEOGRAPHIC_DATA]."
type textarea "Здравствуйте TulSaku 3, [GEOGRAPHIC_DATA]."
type textarea "Tere [STREET_ADDRESS]."
type textarea "Здравствуйте [PERSON_NAME] 3, [GEOGRAPHIC_DATA]."
type textarea "Tere [STREET_ADDRESS]."
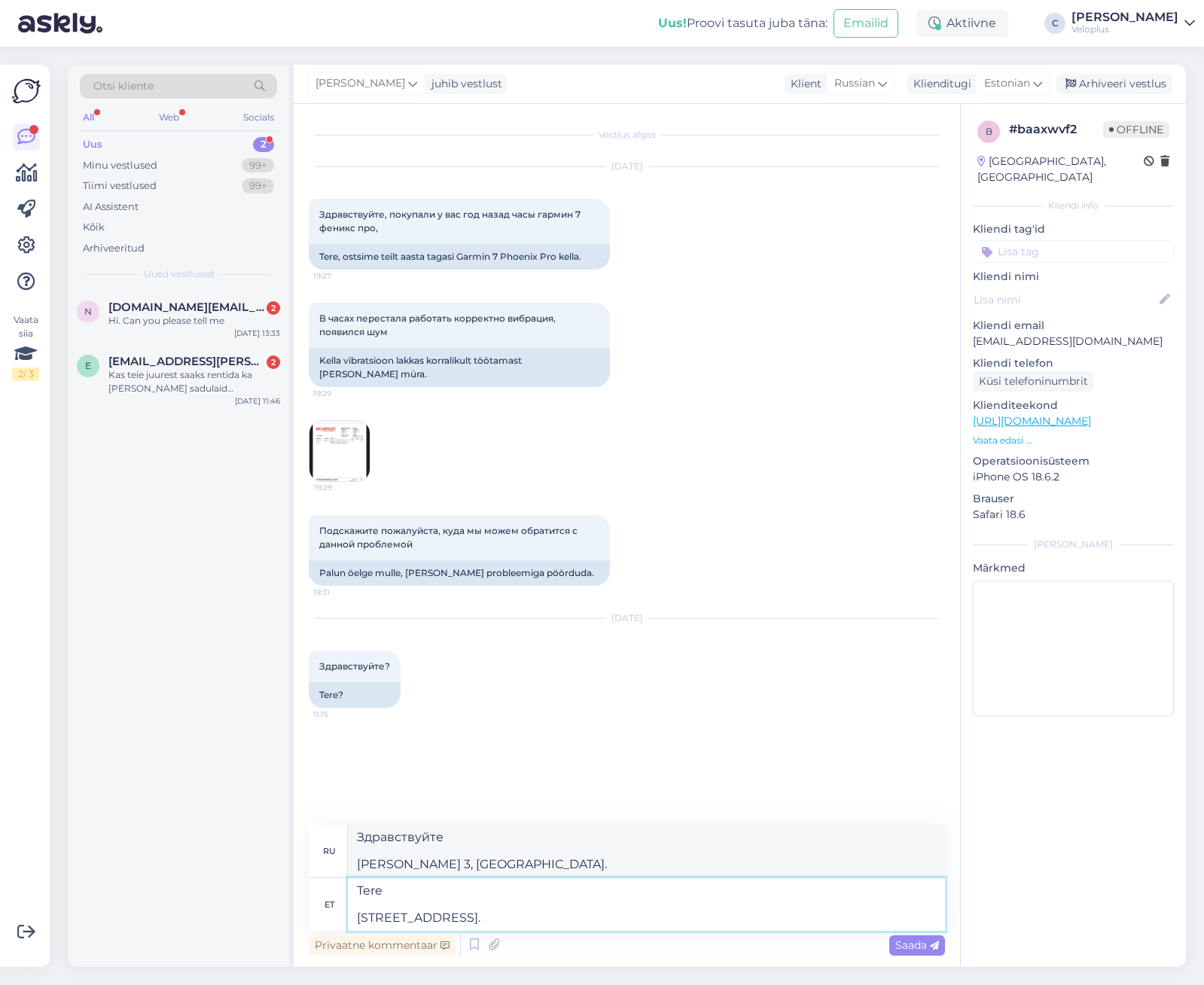
type textarea "Здравствуйте ToSaku 3, [GEOGRAPHIC_DATA]."
type textarea "Tere [STREET_ADDRESS]."
type textarea "Здравствуйте TooSaku 3, [GEOGRAPHIC_DATA]."
type textarea "Tere [STREET_ADDRESS]."
type textarea "Здравствуйте ToogSaku 3, [GEOGRAPHIC_DATA]."
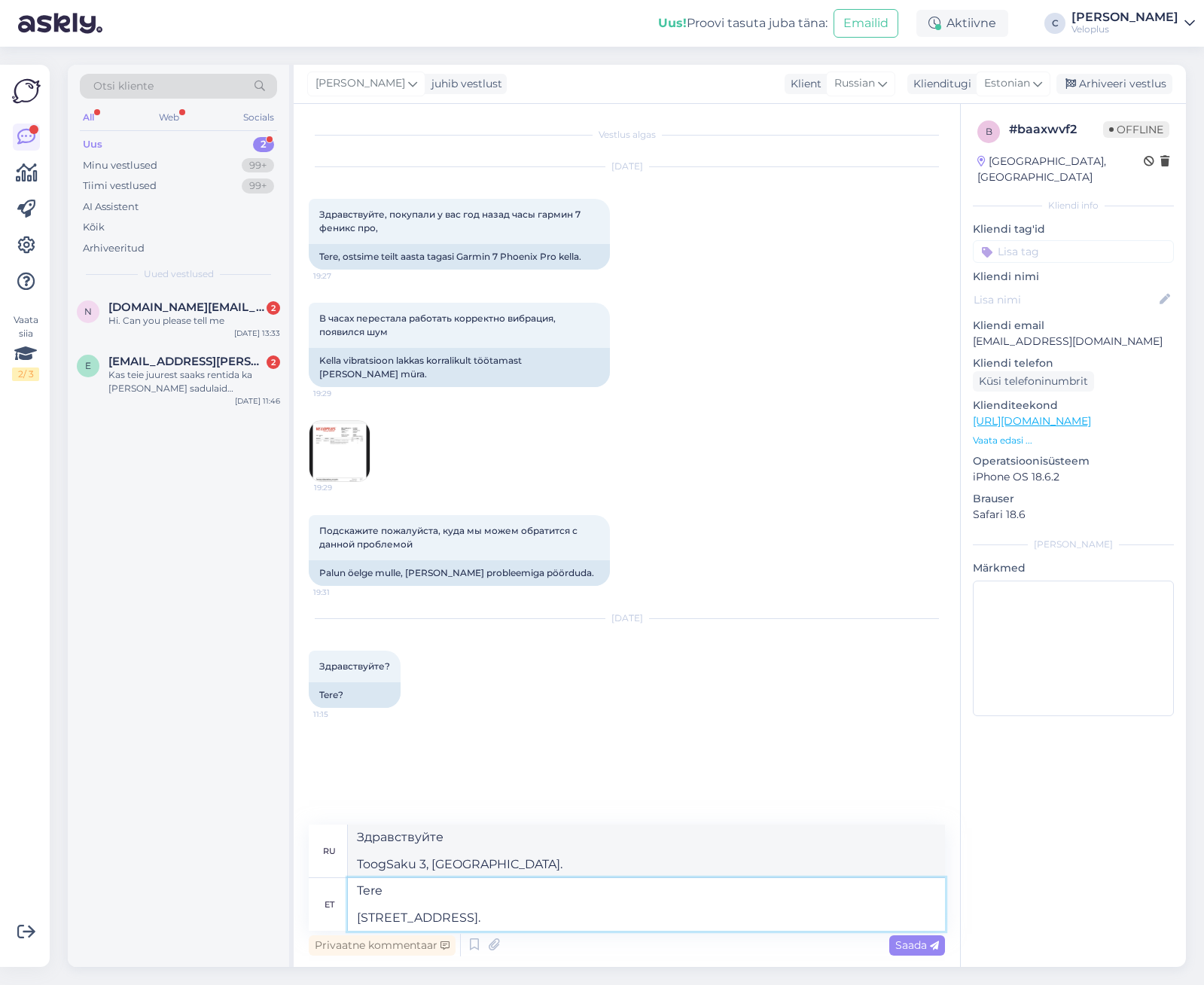
type textarea "Tere [STREET_ADDRESS]."
type textarea "Здравствуйте Принесите Саку 3, [GEOGRAPHIC_DATA]."
type textarea "Tere [STREET_ADDRESS]."
type textarea "Здравствуйте Принесите keSaku 3, [GEOGRAPHIC_DATA]."
type textarea "Tere [STREET_ADDRESS]."
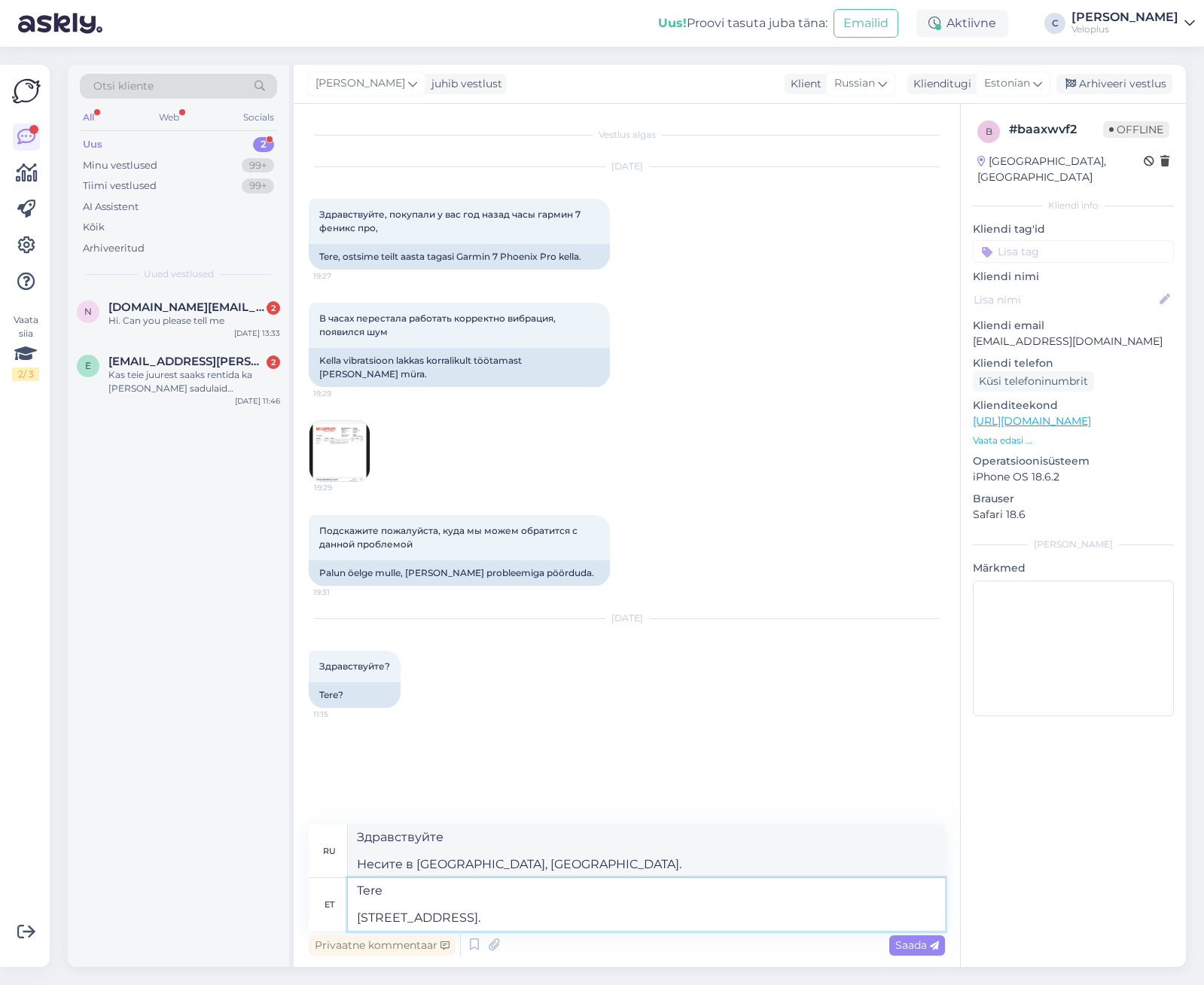
type textarea "Здравствуйте Принесите часыСаку 3, [GEOGRAPHIC_DATA]."
type textarea "Tere [STREET_ADDRESS][PERSON_NAME]."
type textarea "Здравствуйте Привезите часы по адресу [GEOGRAPHIC_DATA]."
type textarea "Tere [STREET_ADDRESS][PERSON_NAME]."
type textarea "Здравствуйте Принесите мне часыСаку 3, [GEOGRAPHIC_DATA]."
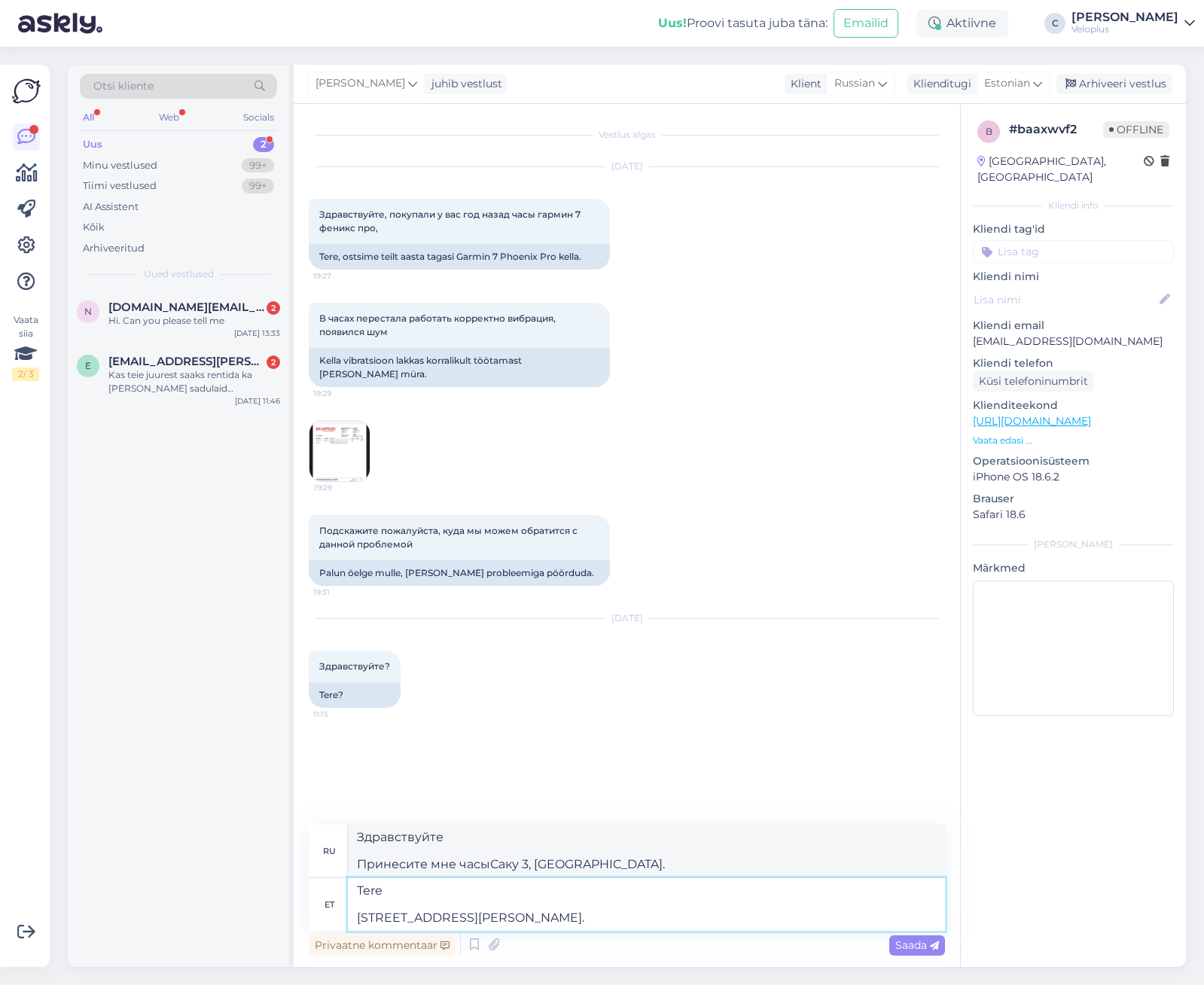
type textarea "Tere [STREET_ADDRESS]."
type textarea "Здравствуйте Принесите часы к намСаку 3, [GEOGRAPHIC_DATA]."
type textarea "Tere Tooge kell [STREET_ADDRESS]."
type textarea "Здравствуйте Принесите часы к нам в pSaku 3, [GEOGRAPHIC_DATA]."
type textarea "Tere Tooge kell meie pooSaku 3, [GEOGRAPHIC_DATA]."
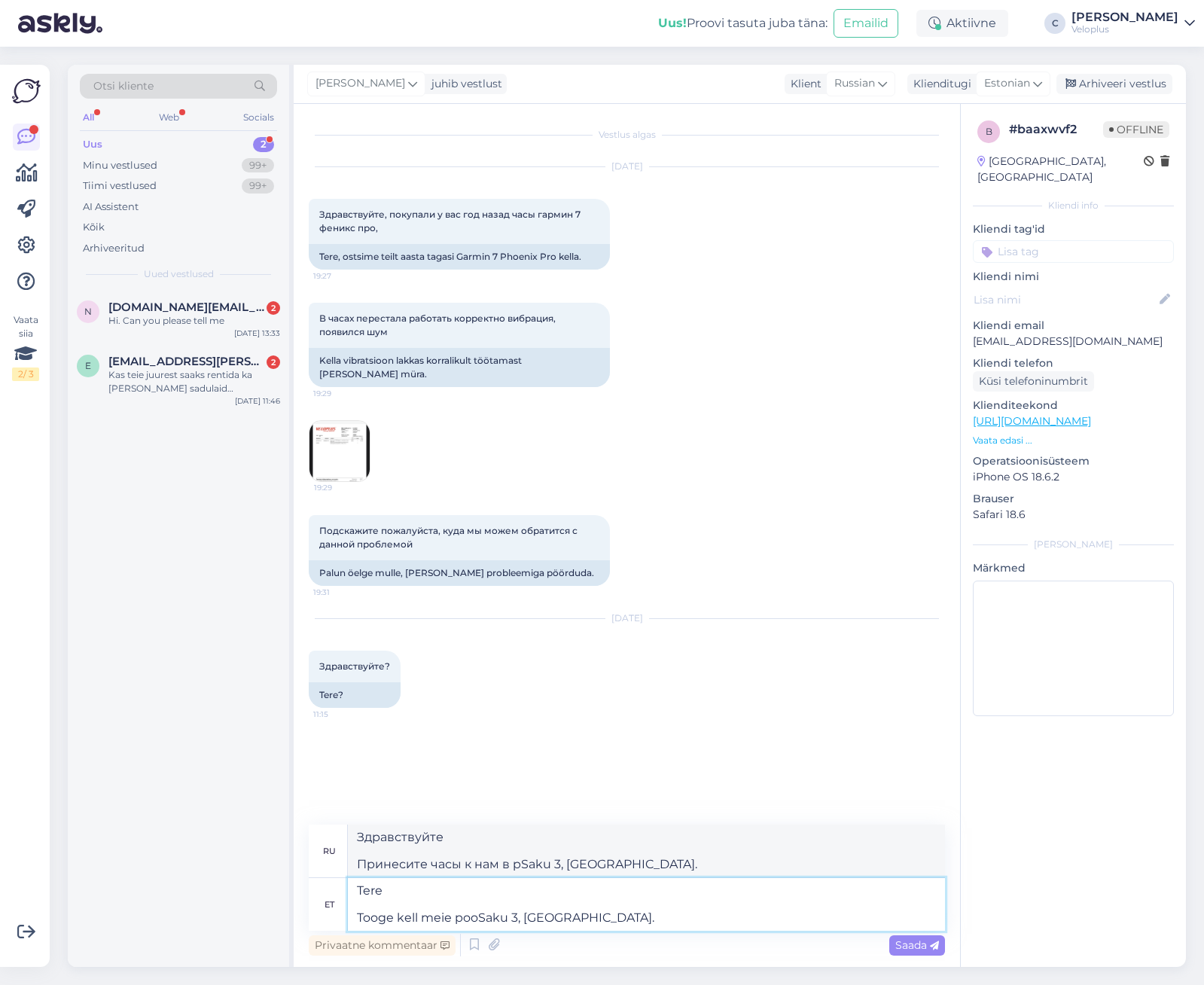
type textarea "Здравствуйте Принесите часы к нам в poSaku 3, [GEOGRAPHIC_DATA]."
type textarea "Tere Tooge kell [STREET_ADDRESS]."
type textarea "Здравствуйте Принесите часы на наш стенд по адресу [GEOGRAPHIC_DATA]."
type textarea "Tere Tooge kell [STREET_ADDRESS]."
type textarea "Здравствуйте Принесите часы в наш магазин по адресу [GEOGRAPHIC_DATA]."
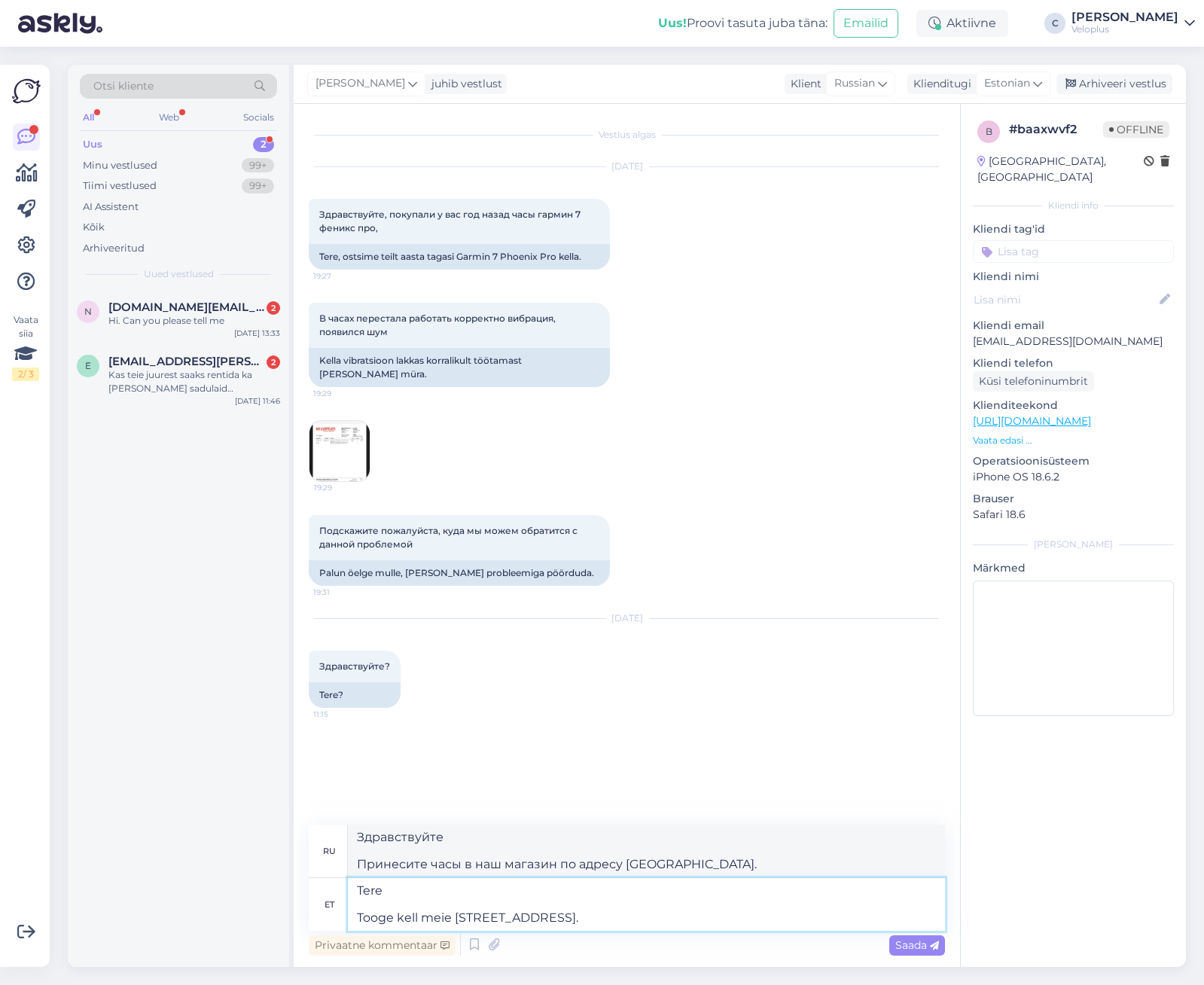
type textarea "Tere Tooge kell meie [STREET_ADDRESS]."
type textarea "Здравствуйте Приносите часы в наш магазин - Саку 3, [GEOGRAPHIC_DATA]."
type textarea "Tere Tooge kell meie poodi - Saku 3, [GEOGRAPHIC_DATA] ja"
type textarea "Здравствуйте Принесите часы в наш магазин - Саку 3, [GEOGRAPHIC_DATA] и"
type textarea "Tere Tooge kell meie [STREET_ADDRESS]"
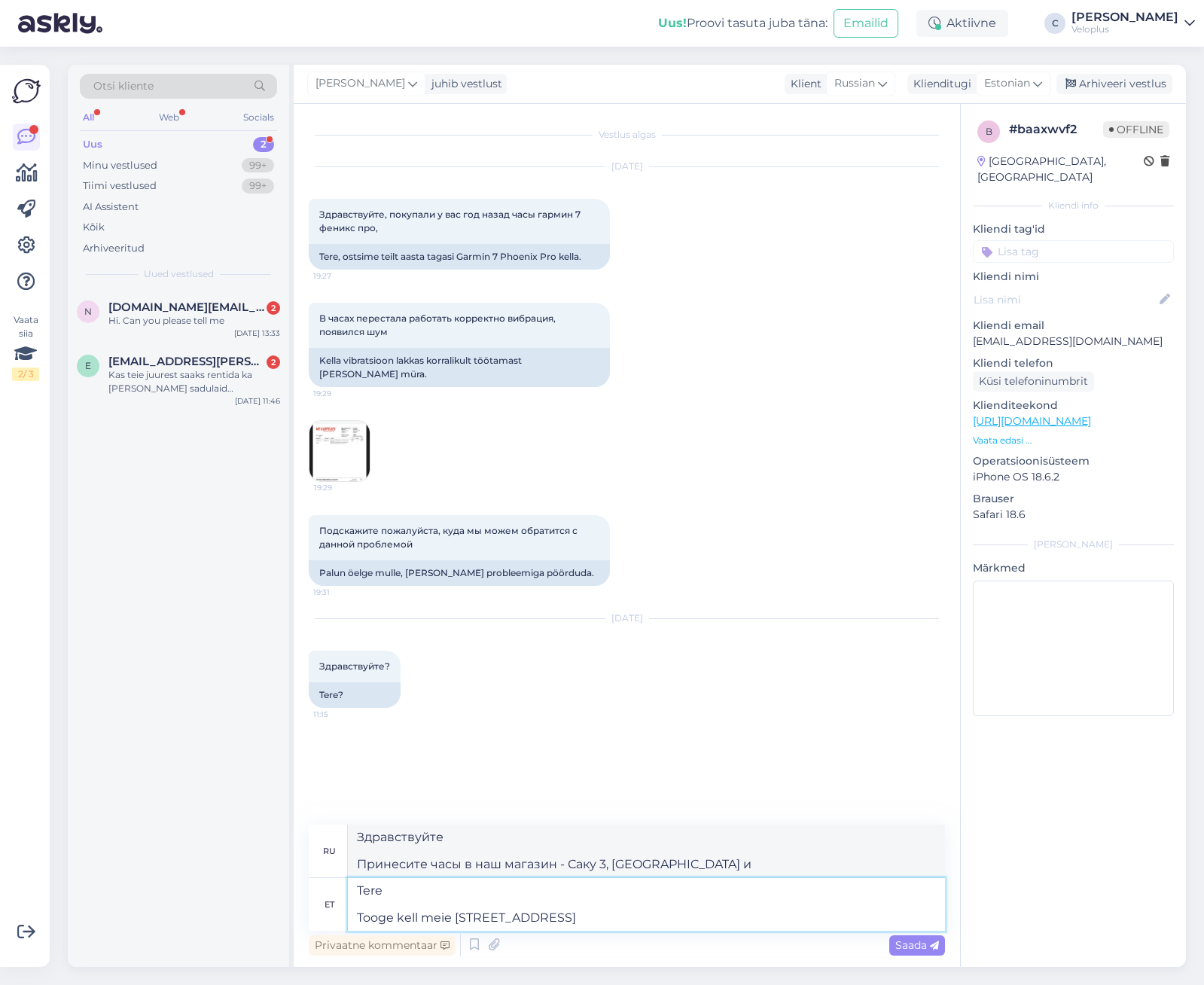
type textarea "Здравствуйте Принесите часы в наш магазин - Саку 3, [GEOGRAPHIC_DATA]."
type textarea "Tere Tooge kell meie [STREET_ADDRESS]"
click at [900, 944] on span "Saada" at bounding box center [917, 944] width 43 height 14
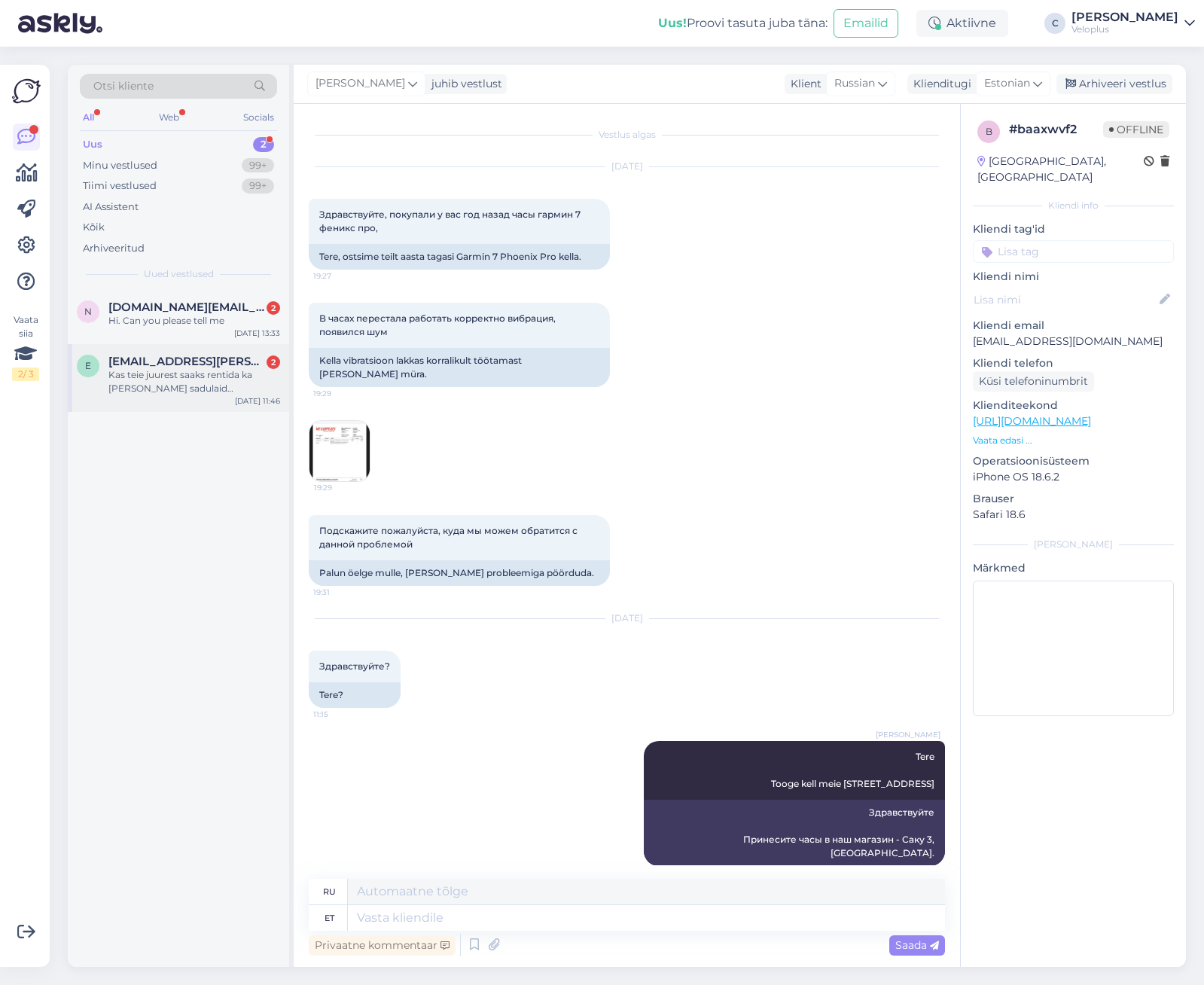
click at [204, 373] on div "Kas teie juurest saaks rentida ka [PERSON_NAME] sadulaid testimiseks?" at bounding box center [194, 382] width 171 height 27
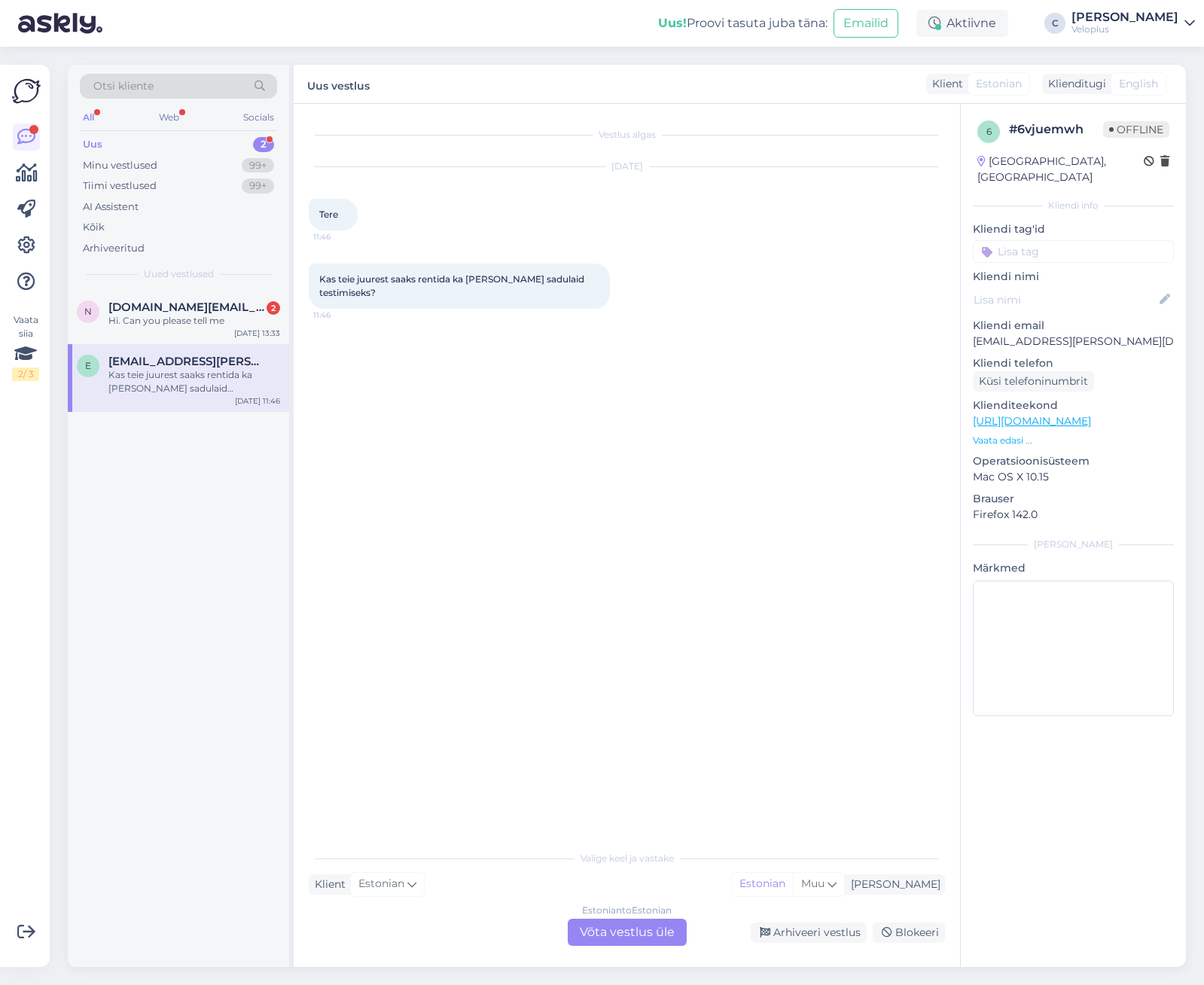
click at [591, 939] on div "Estonian to Estonian Võta vestlus üle" at bounding box center [628, 933] width 119 height 27
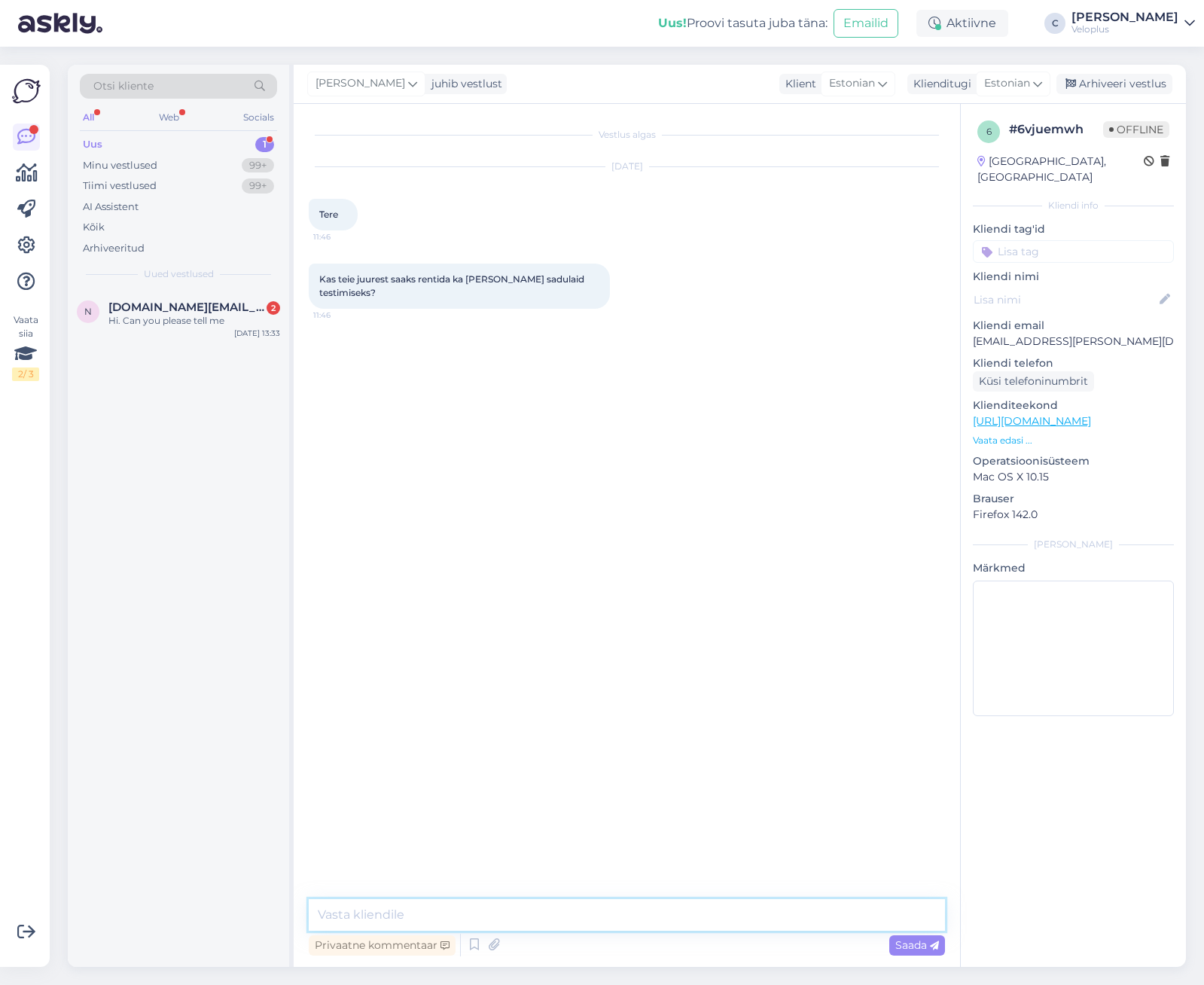
click at [558, 922] on textarea at bounding box center [627, 915] width 637 height 32
type textarea "Tere Kahjuks ei saa."
click at [166, 322] on div "Hi. Can you please tell me" at bounding box center [194, 320] width 171 height 14
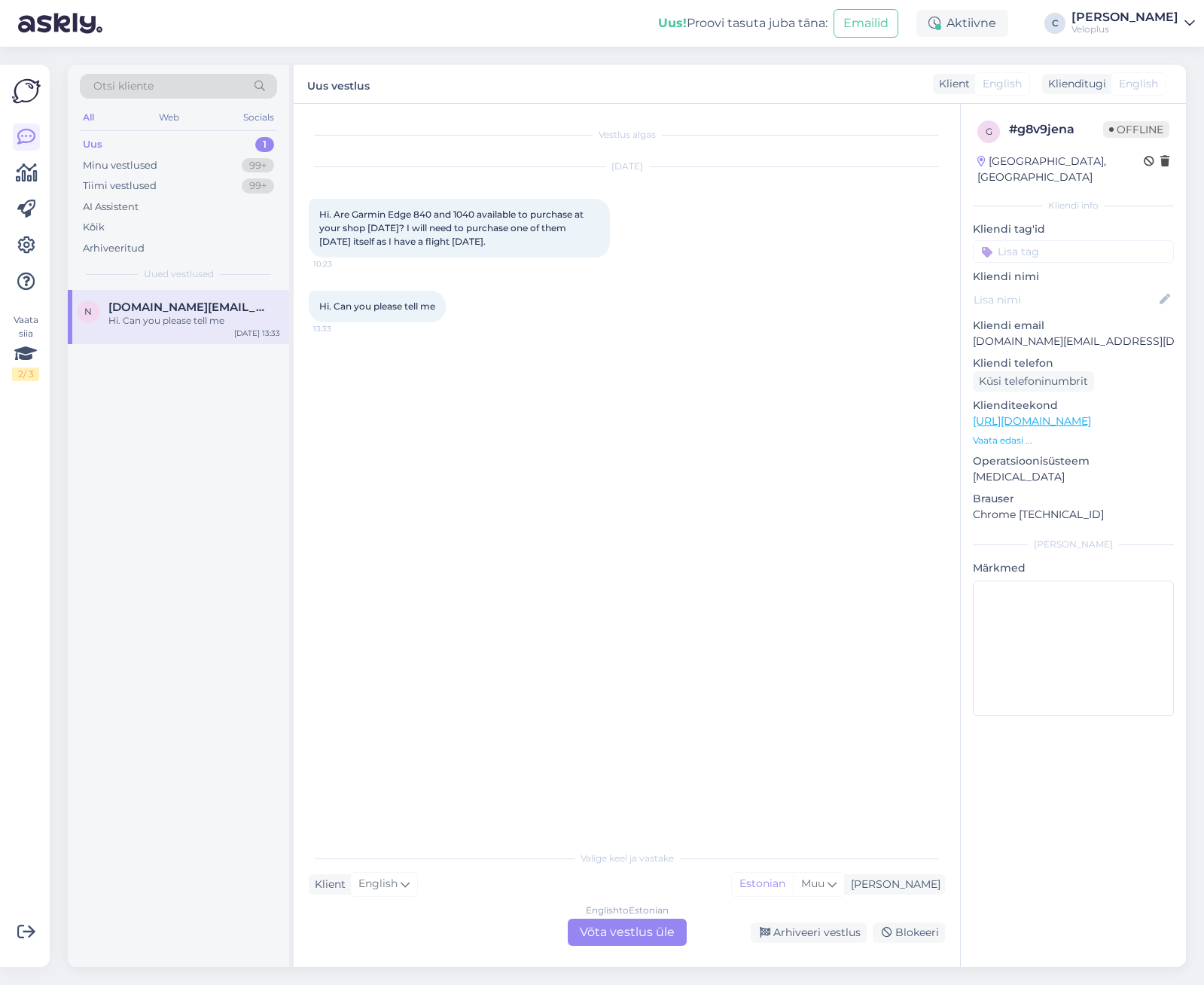
click at [621, 943] on div "English to Estonian Võta vestlus üle" at bounding box center [628, 933] width 119 height 27
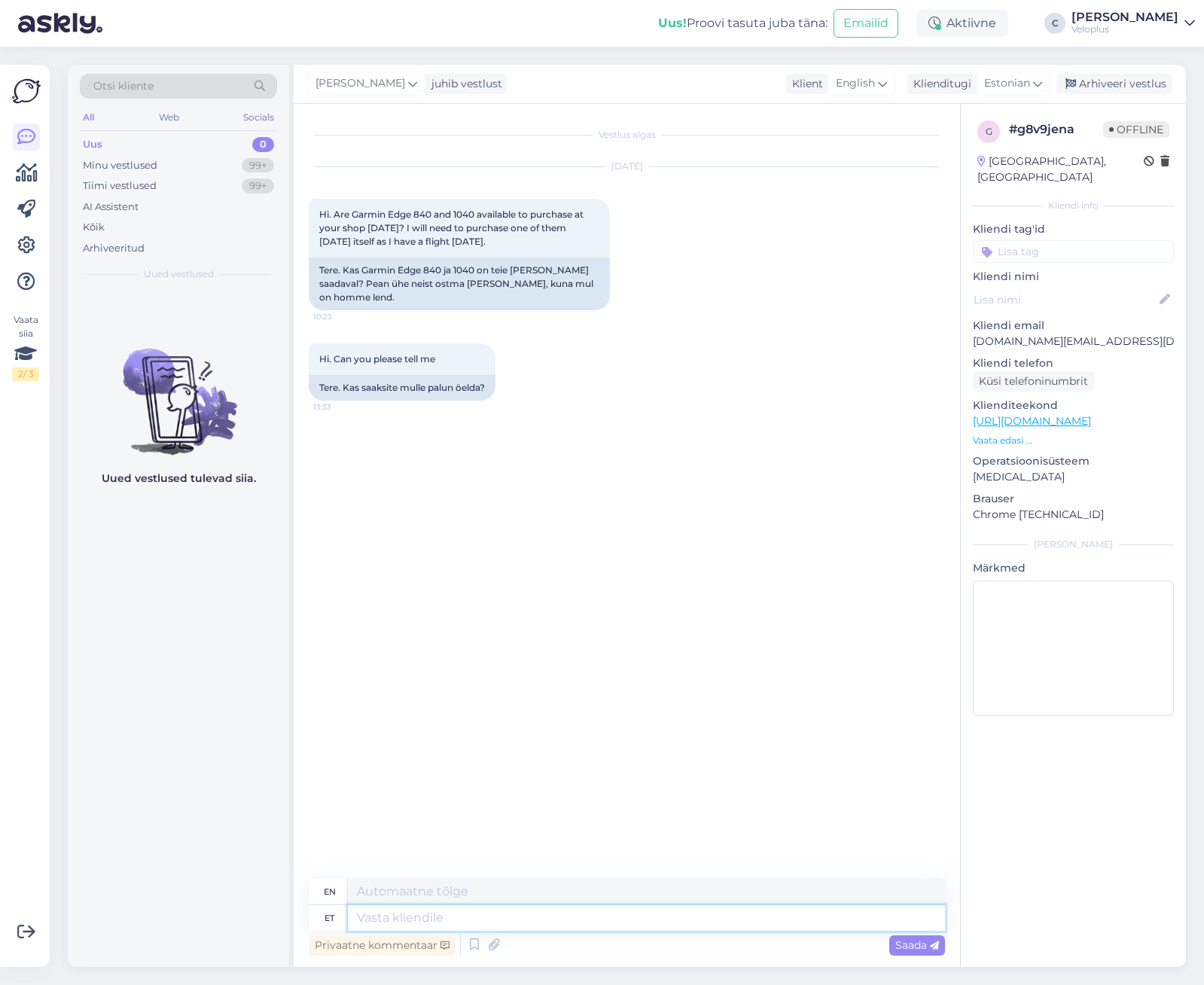
click at [501, 918] on textarea at bounding box center [647, 918] width 597 height 25
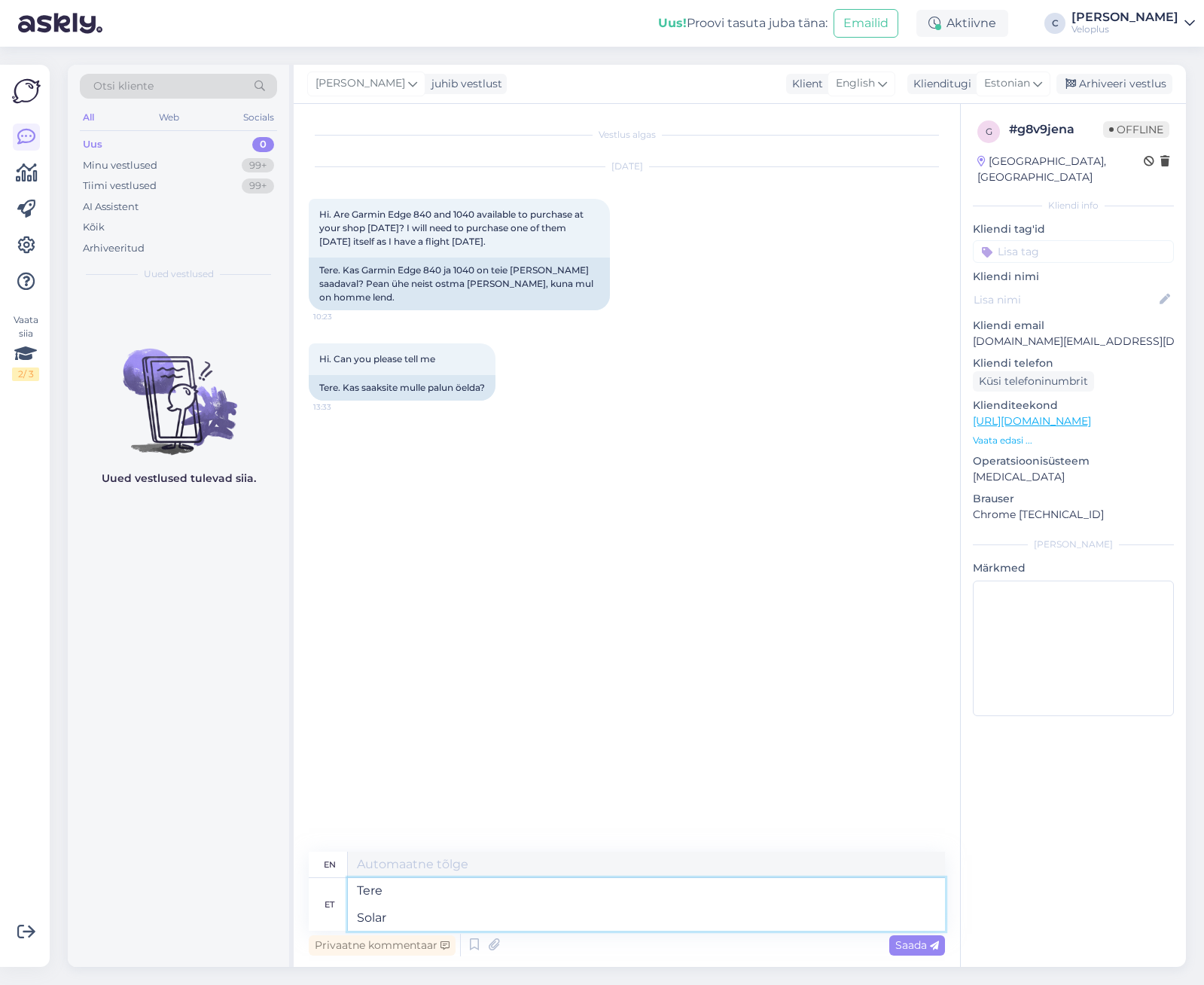
type textarea "Tere Solar v"
type textarea "Hello Solar"
type textarea "Tere Solar variandid a"
type textarea "Hello Solar options"
type textarea "Tere Solar variandid antud ke"
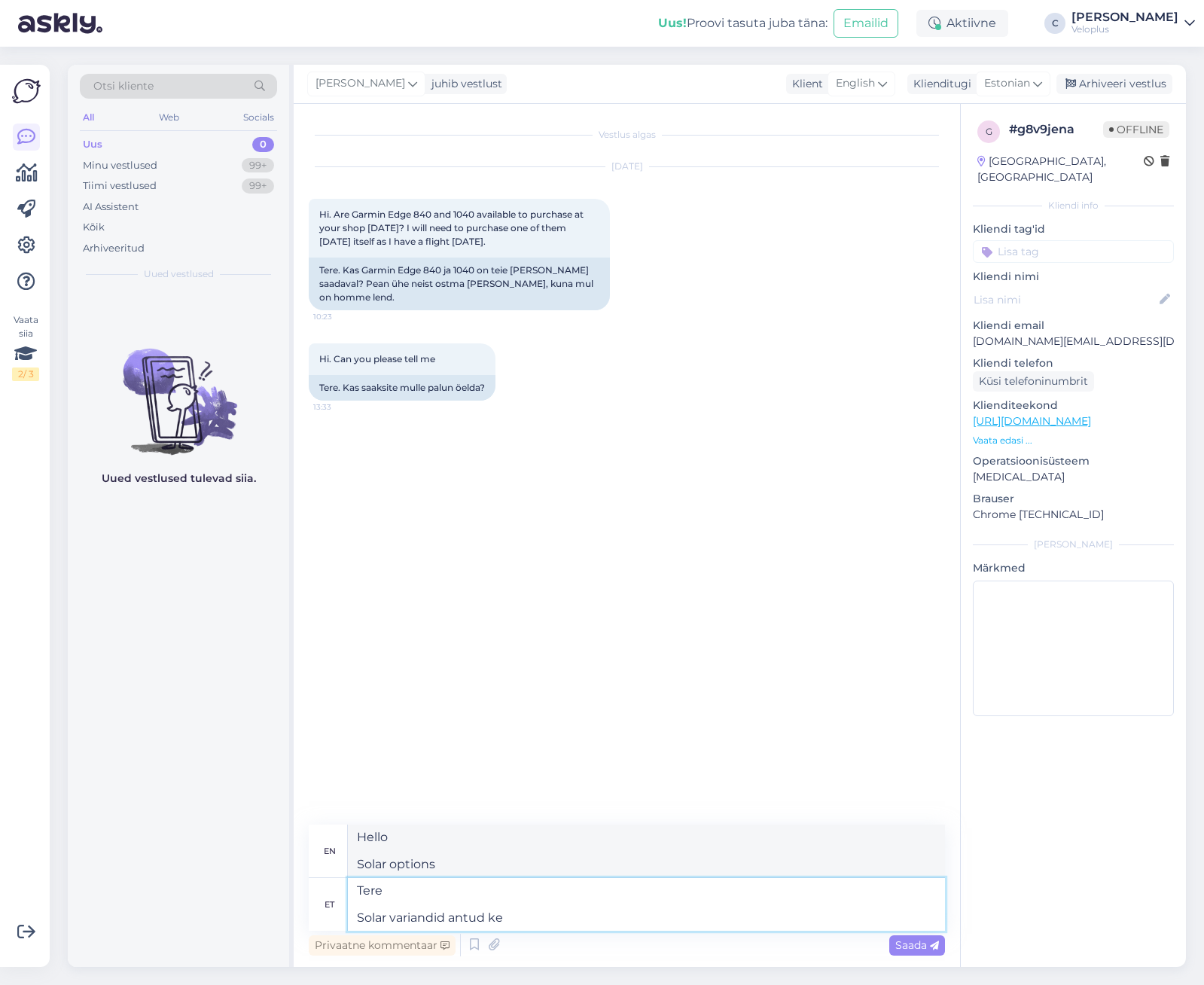
type textarea "Hello Solar options given"
type textarea "Tere Solar variandid antud kelladest ole"
type textarea "Hello Solar variants of these watches"
type textarea "Tere Solar variandid antud kelladest olemas, l"
type textarea "Hello Solar variants of these watches are available,"
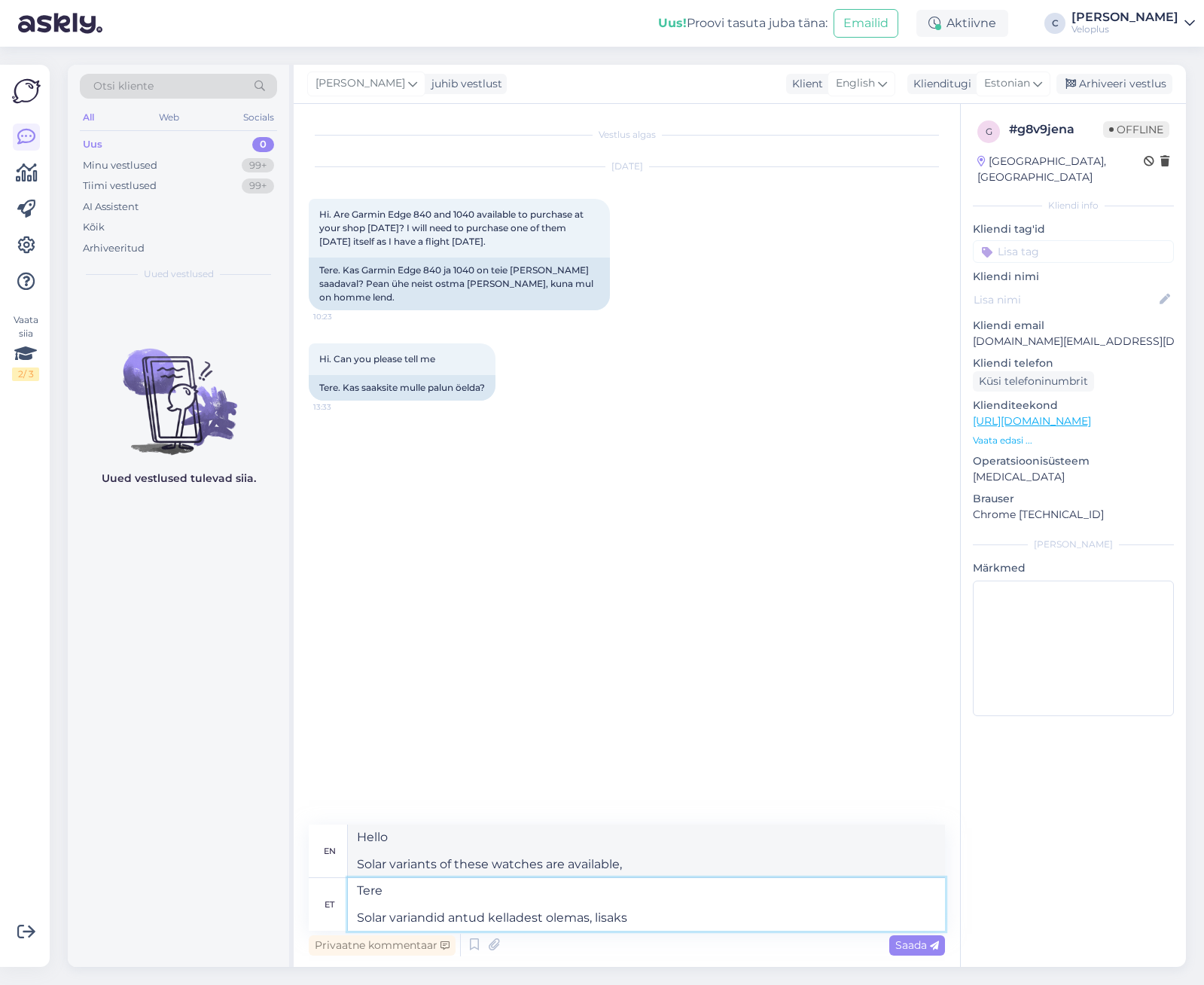
type textarea "Tere Solar variandid antud kelladest olemas, lisaks"
type textarea "Hello Solar variants of these watches are available, in addition"
type textarea "Tere Solar variandid antud kelladest olemas, lisaks on ol"
type textarea "Hello Solar variants of these watches are available, in addition there is"
type textarea "Tere Solar variandid antud kelladest olemas, lisaks on olemas ka"
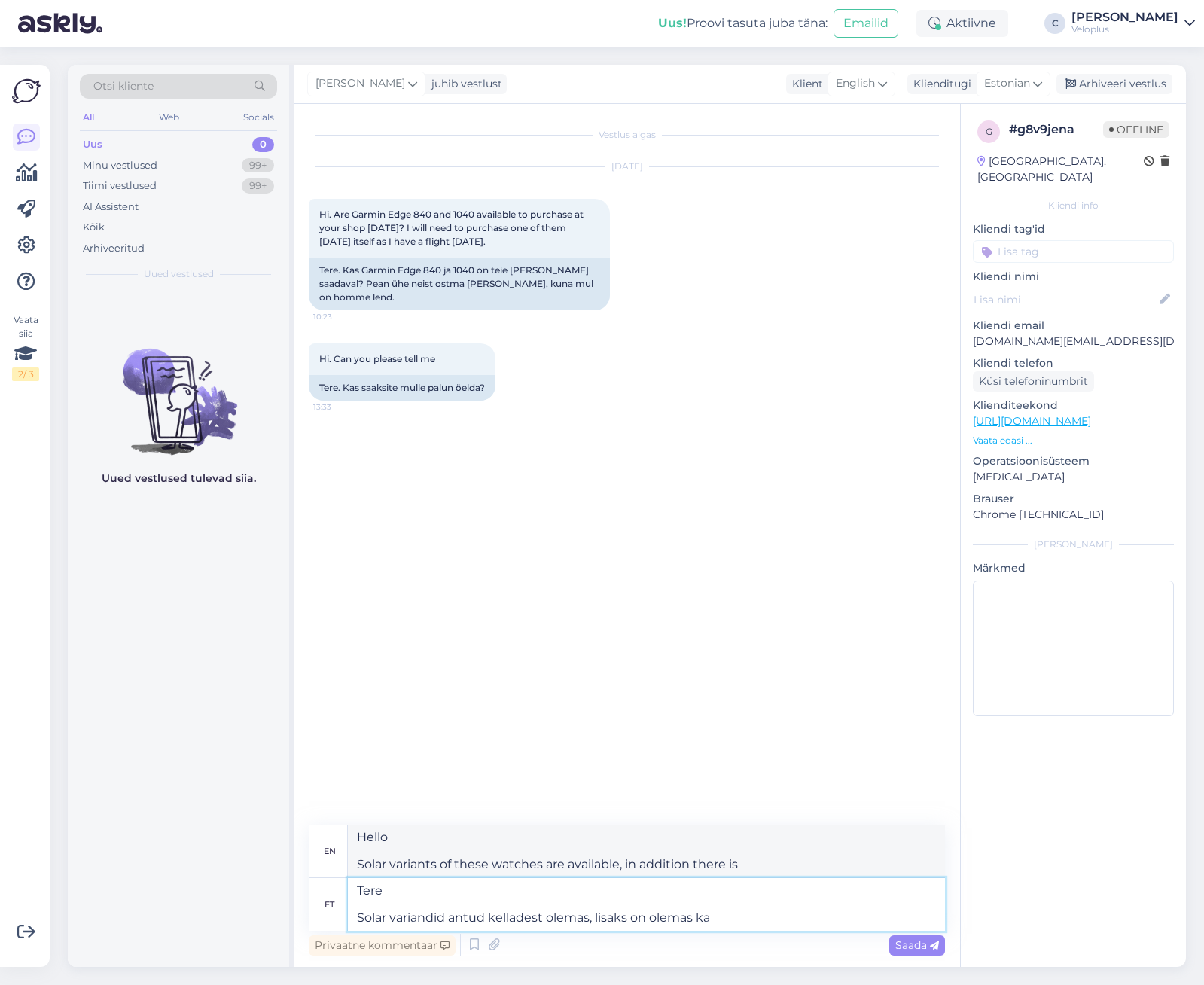
type textarea "Hello Solar variants of these watches are available, in addition there is also"
type textarea "Tere Solar variandid antud kelladest olemas, lisaks on olemas ka bundle v"
type textarea "Hello Solar variants of these watches are available, there is also a bundle"
type textarea "Tere Solar variandid antud kelladest olemas, lisaks on olemas ka bundle versioo…"
type textarea "Hello Solar variants of these watches are available, and there are also bundle …"
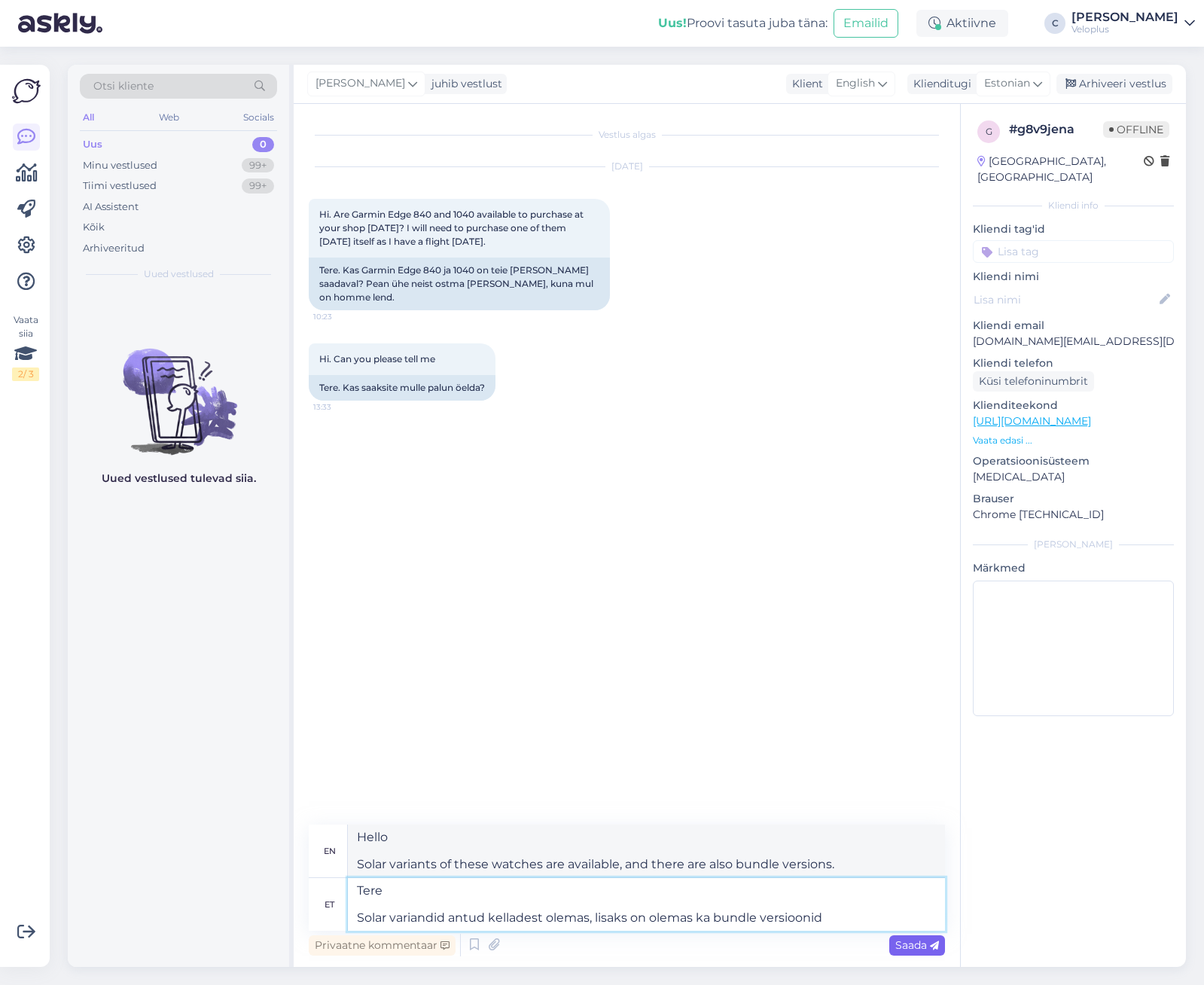
type textarea "Tere Solar variandid antud kelladest olemas, lisaks on olemas ka bundle versioo…"
click at [915, 947] on span "Saada" at bounding box center [917, 944] width 43 height 14
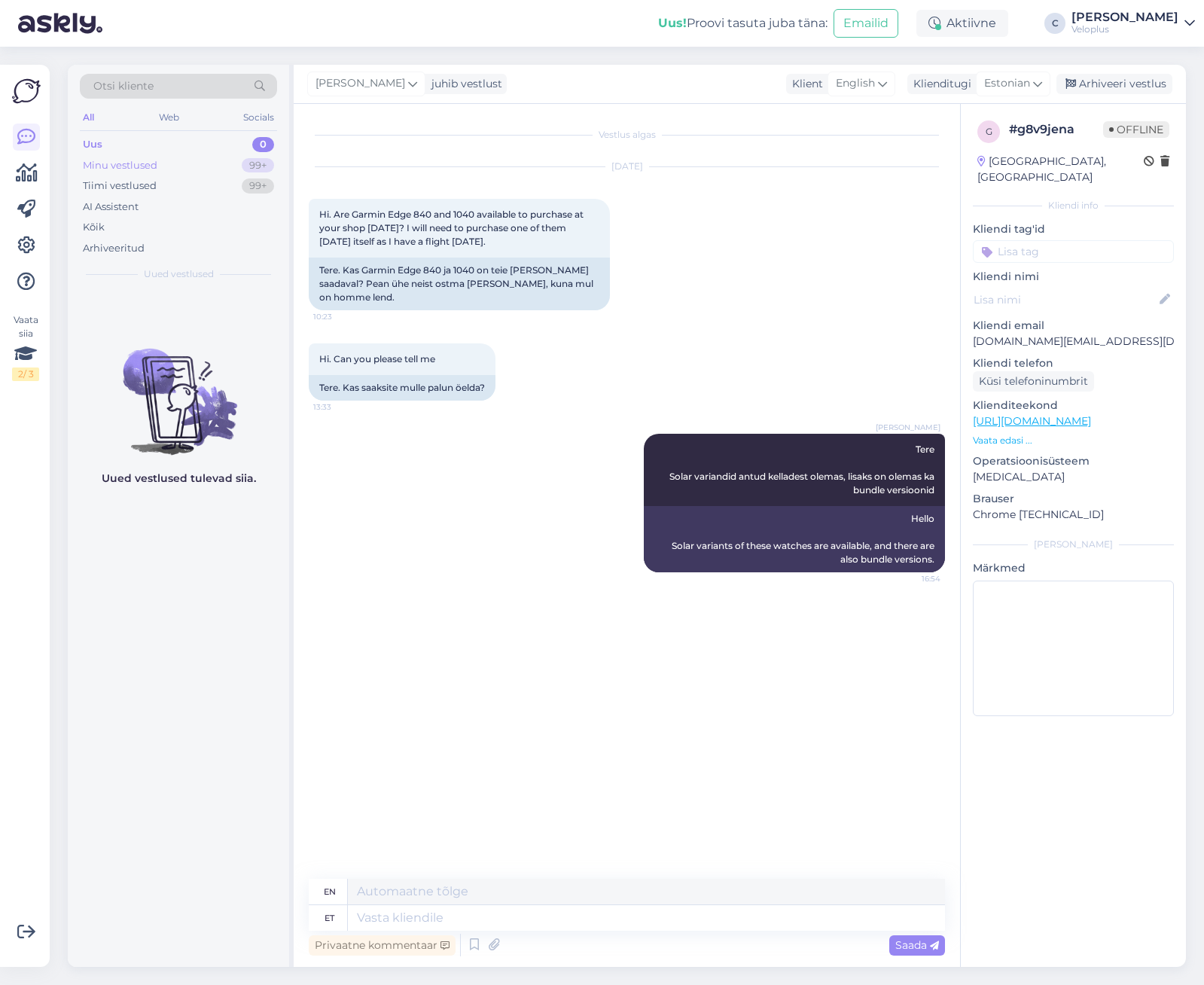
click at [175, 166] on div "Minu vestlused 99+" at bounding box center [179, 165] width 198 height 21
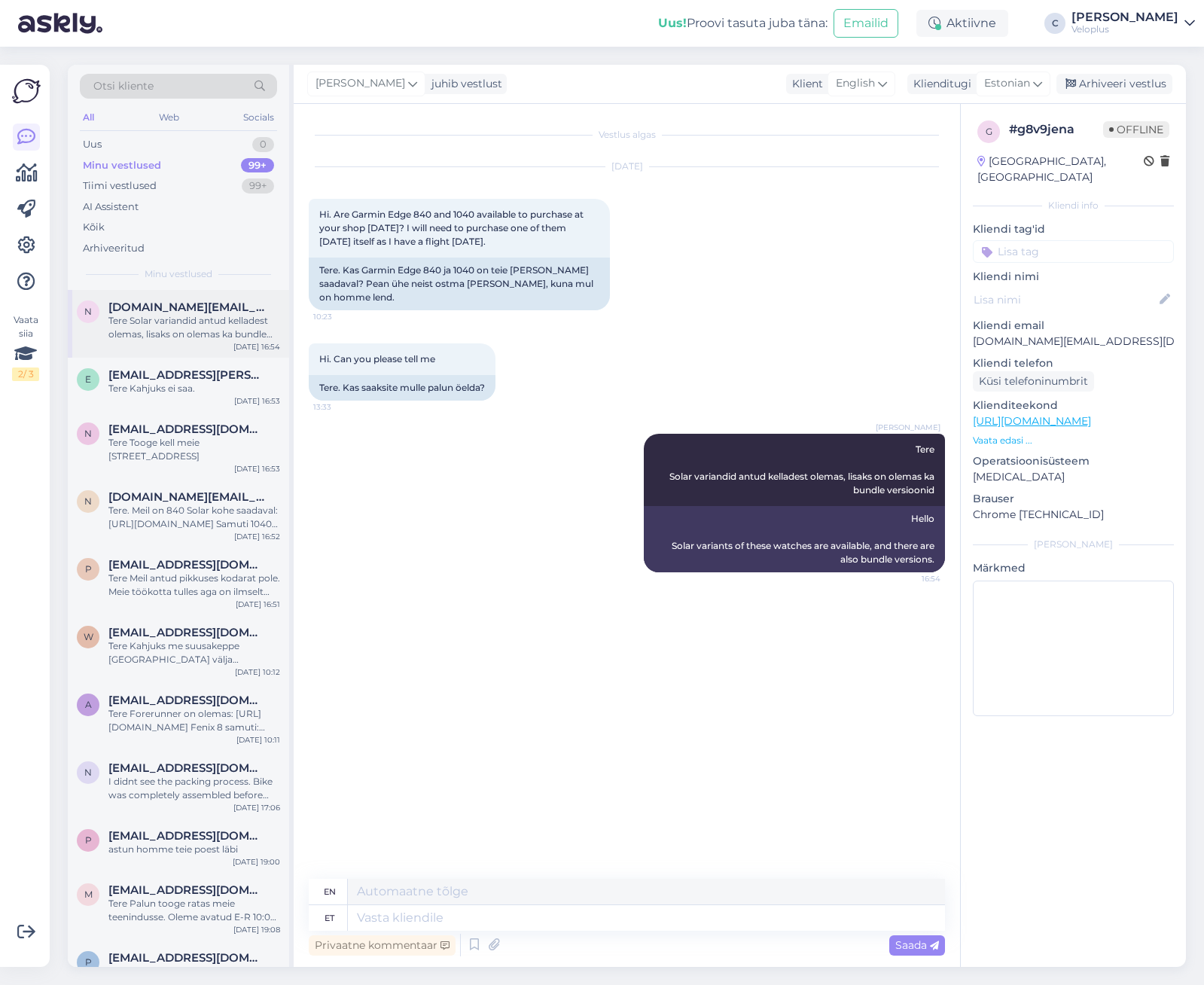
click at [180, 322] on div "Tere Solar variandid antud kelladest olemas, lisaks on olemas ka bundle versioo…" at bounding box center [194, 327] width 171 height 27
click at [171, 403] on div "e [EMAIL_ADDRESS][PERSON_NAME][DOMAIN_NAME] Tere Kahjuks ei saa. [DATE] 16:53" at bounding box center [178, 385] width 221 height 54
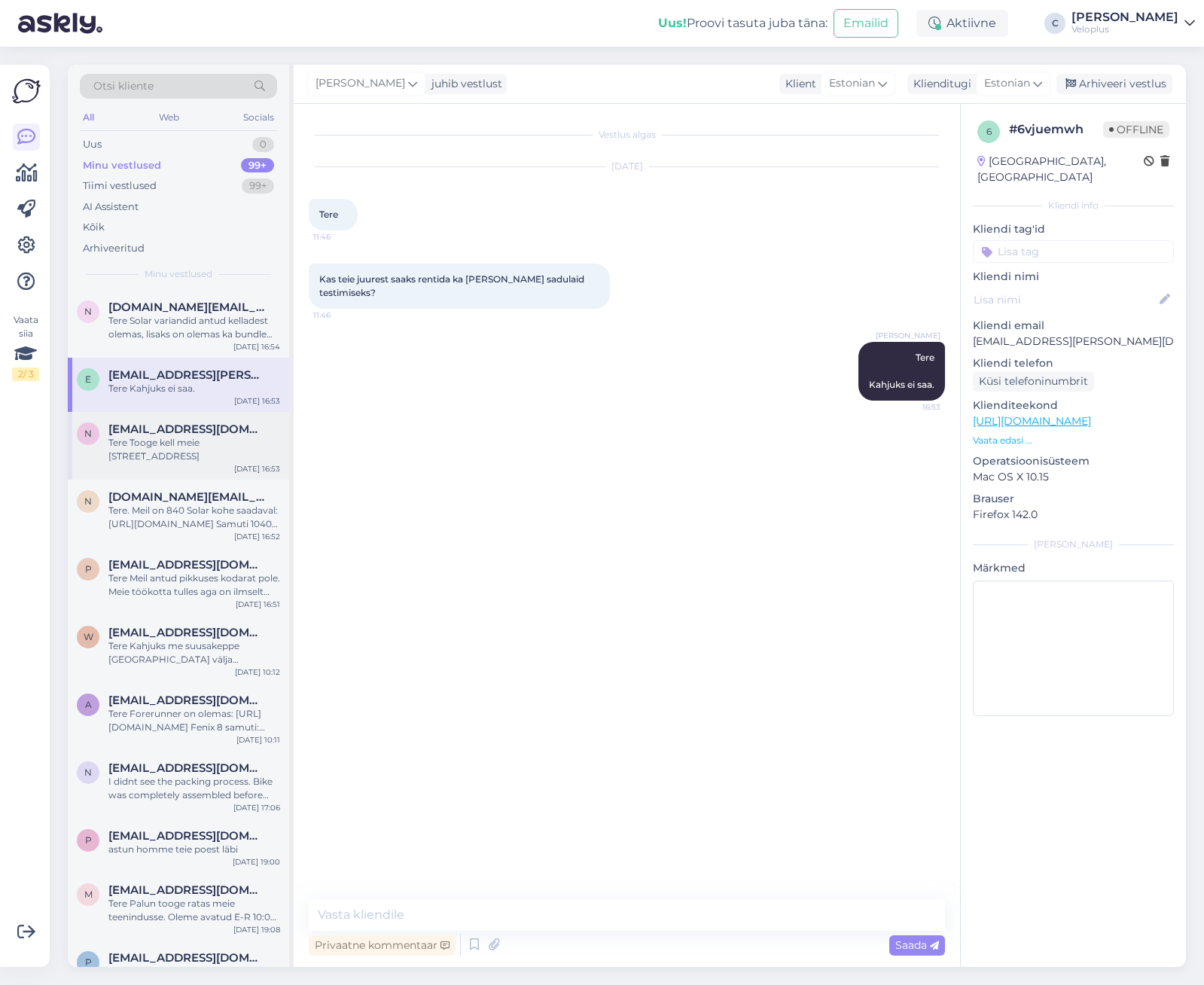
click at [179, 459] on div "Tere Tooge kell meie [STREET_ADDRESS]" at bounding box center [194, 449] width 171 height 27
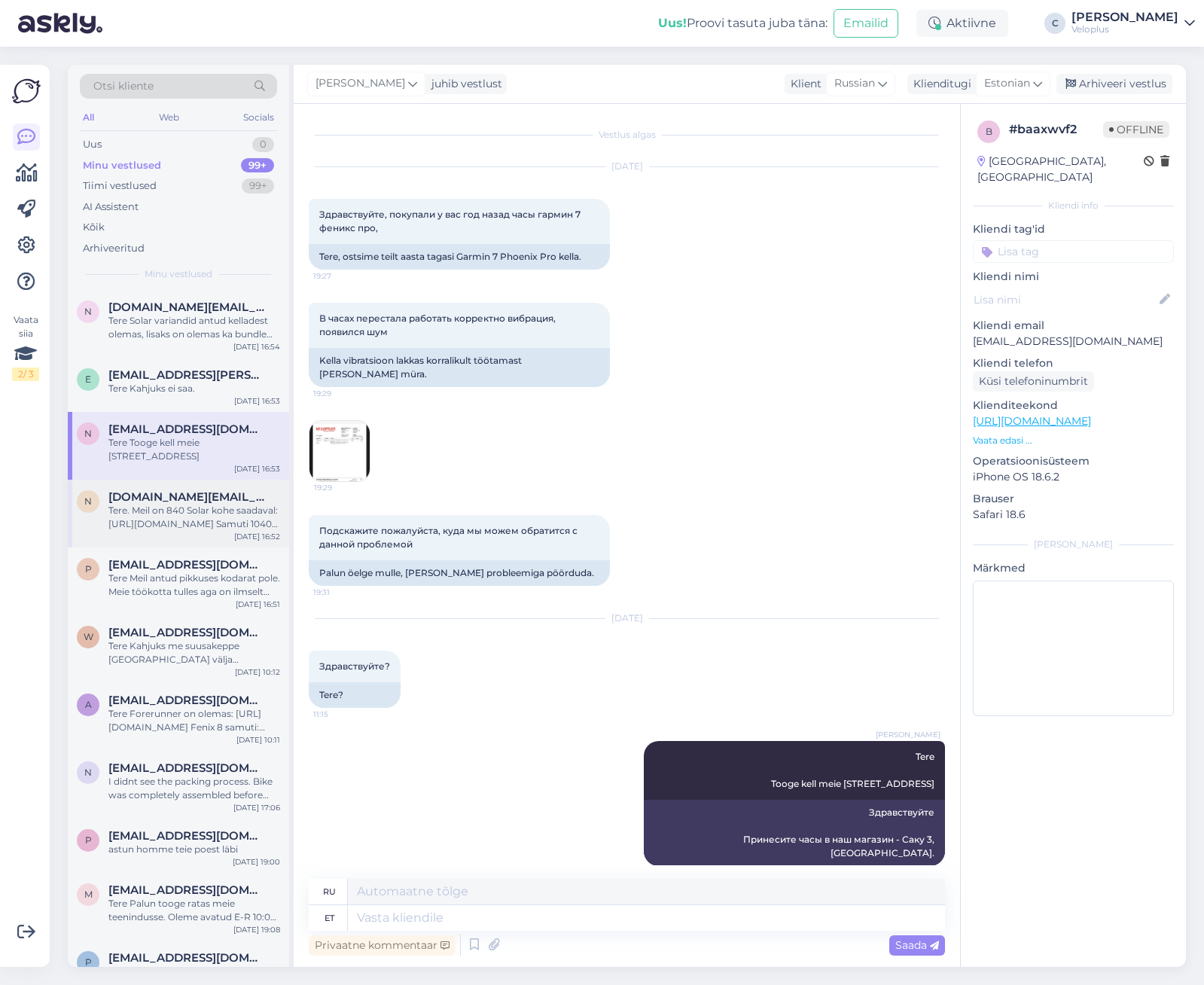
click at [185, 522] on div "Tere. Meil on 840 Solar kohe saadaval: [URL][DOMAIN_NAME] Samuti 1040 solar: [U…" at bounding box center [194, 518] width 171 height 27
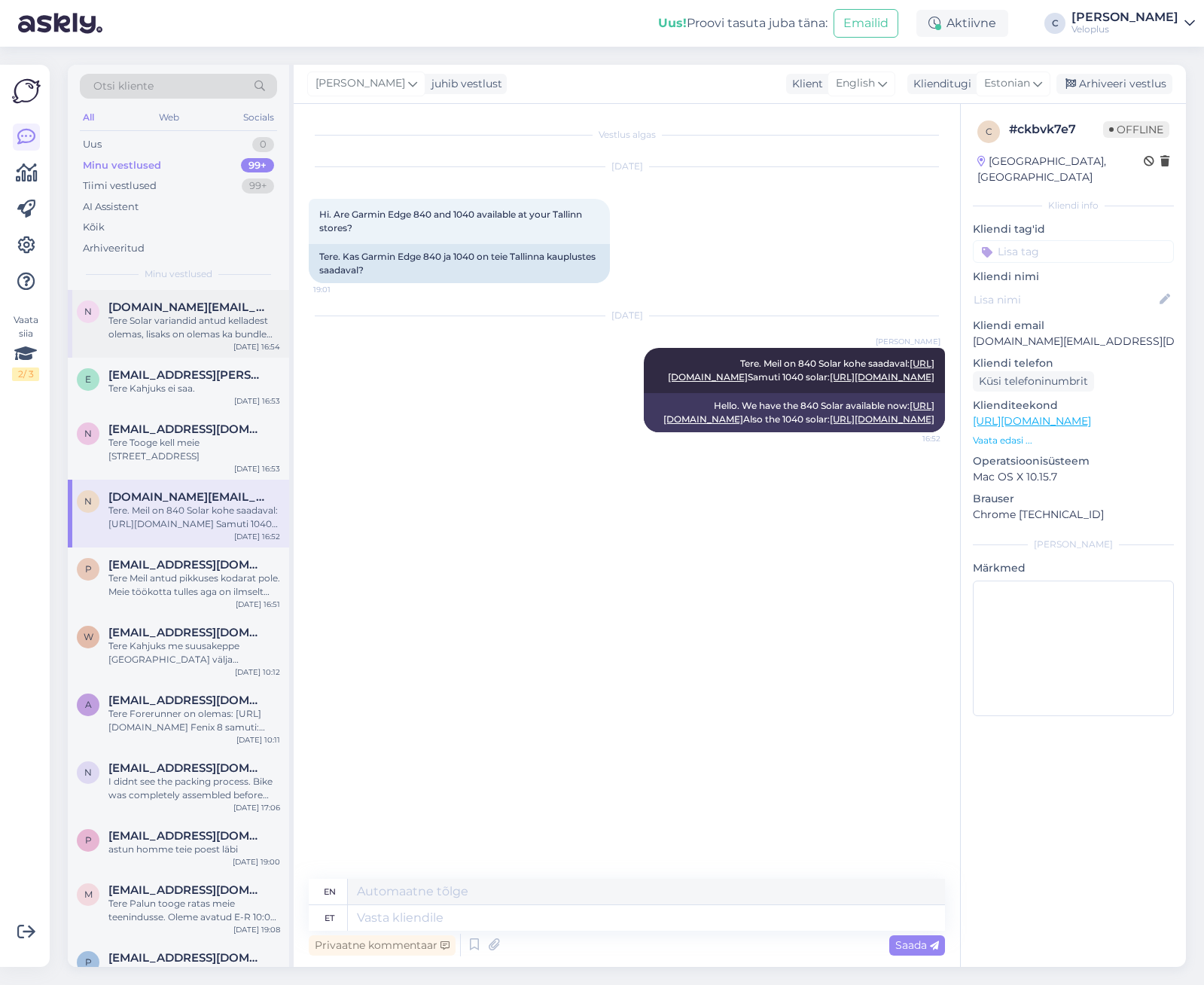
click at [198, 324] on div "Tere Solar variandid antud kelladest olemas, lisaks on olemas ka bundle versioo…" at bounding box center [194, 327] width 171 height 27
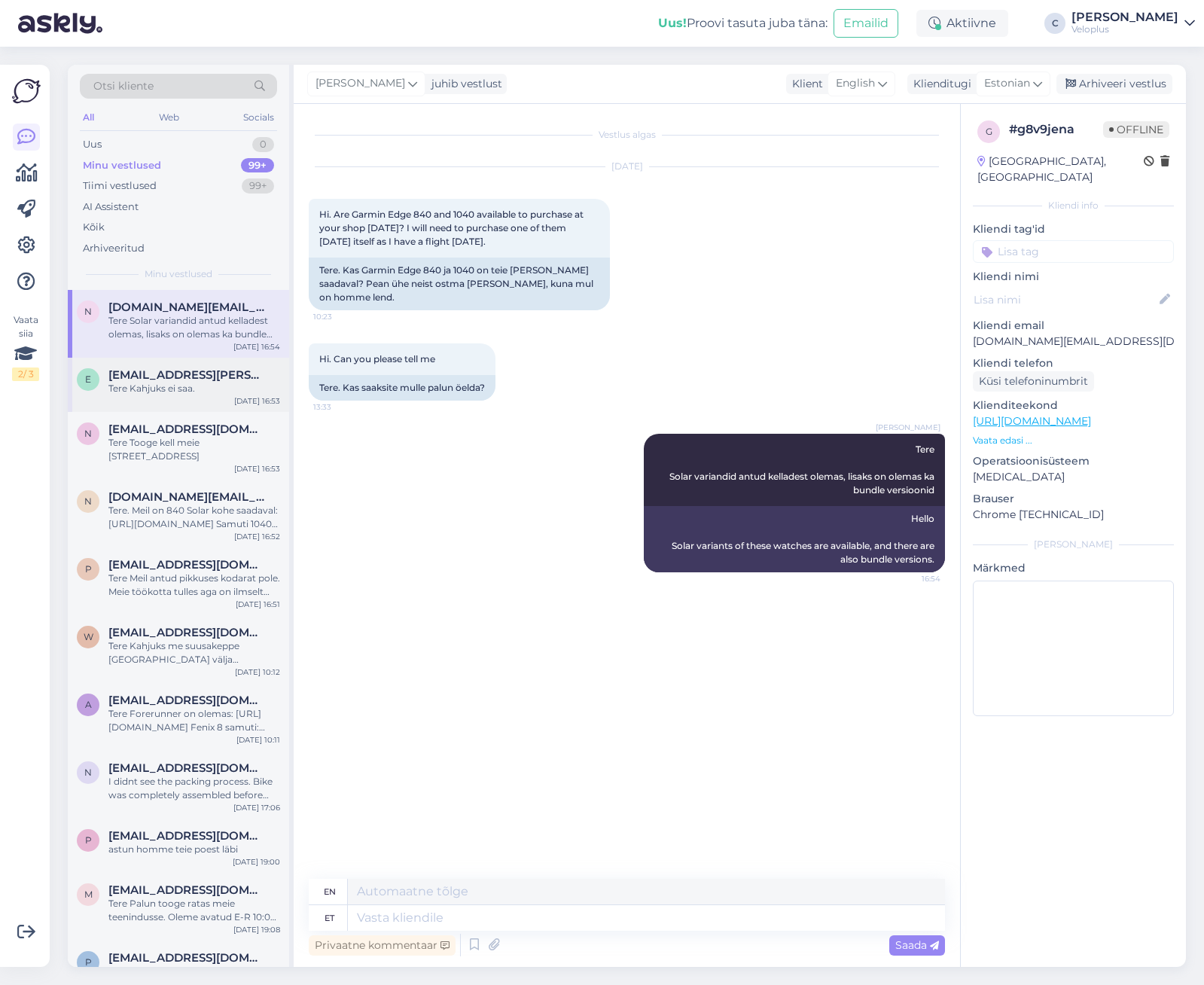
click at [196, 379] on span "[EMAIL_ADDRESS][PERSON_NAME][DOMAIN_NAME]" at bounding box center [187, 374] width 157 height 14
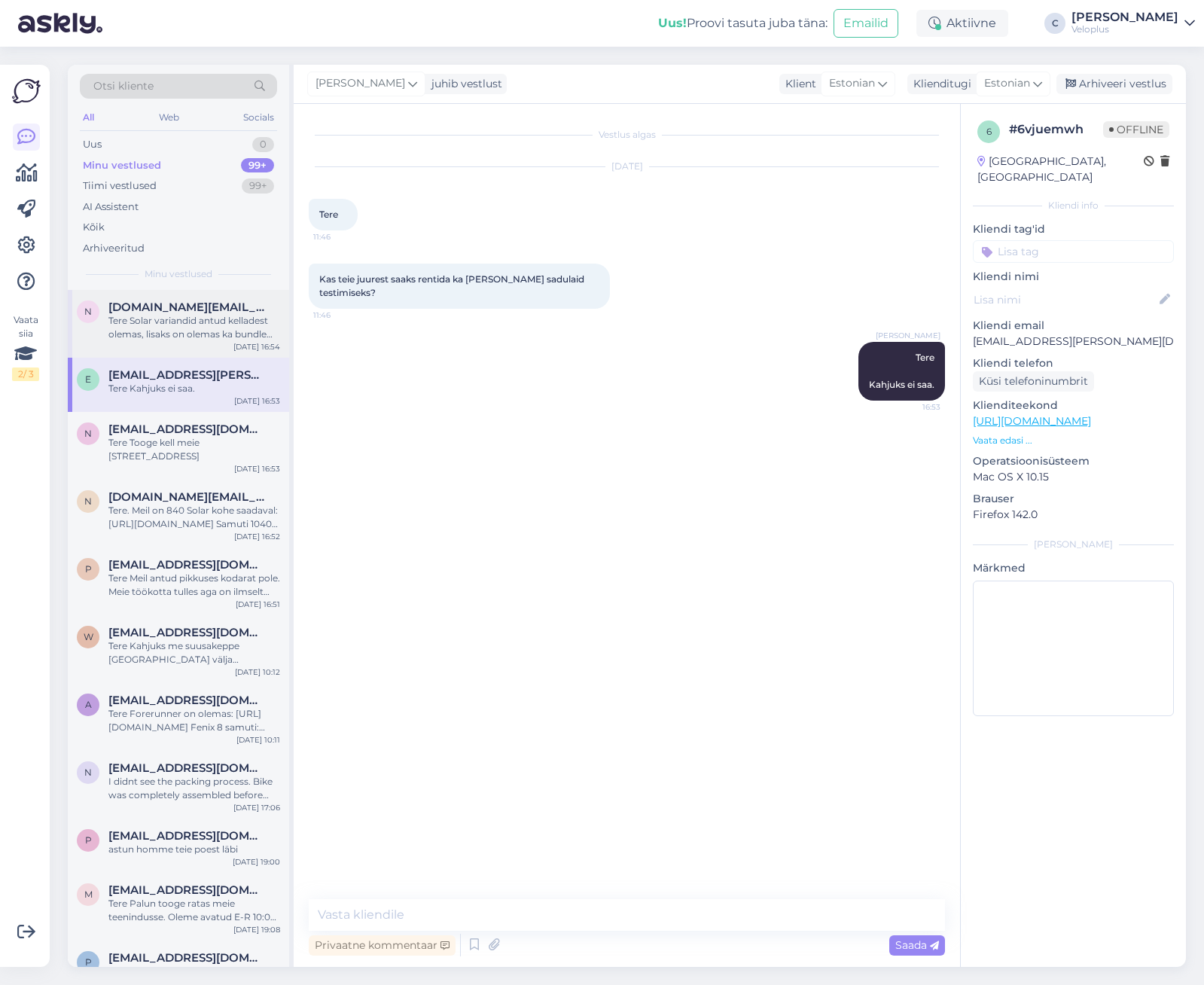
click at [188, 332] on div "Tere Solar variandid antud kelladest olemas, lisaks on olemas ka bundle versioo…" at bounding box center [194, 327] width 171 height 27
